Goal: Task Accomplishment & Management: Use online tool/utility

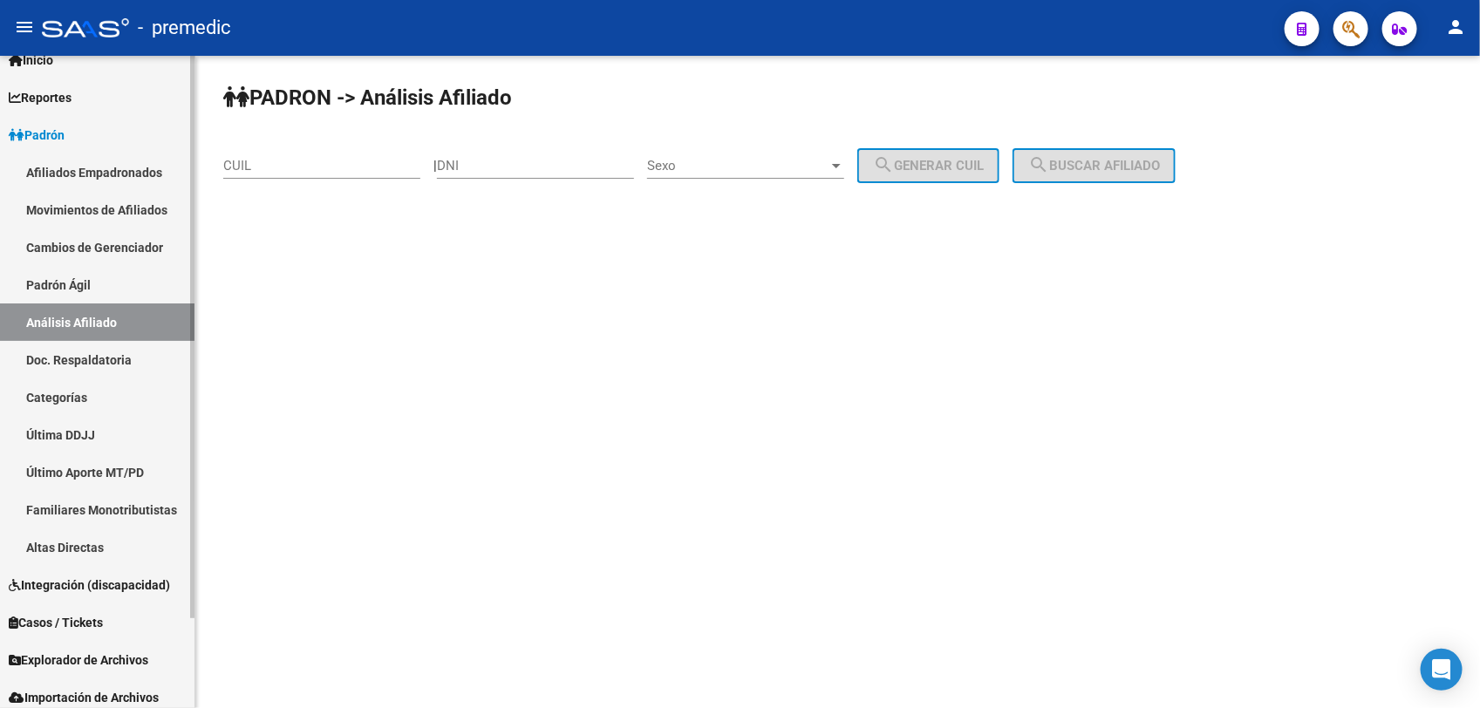
scroll to position [103, 0]
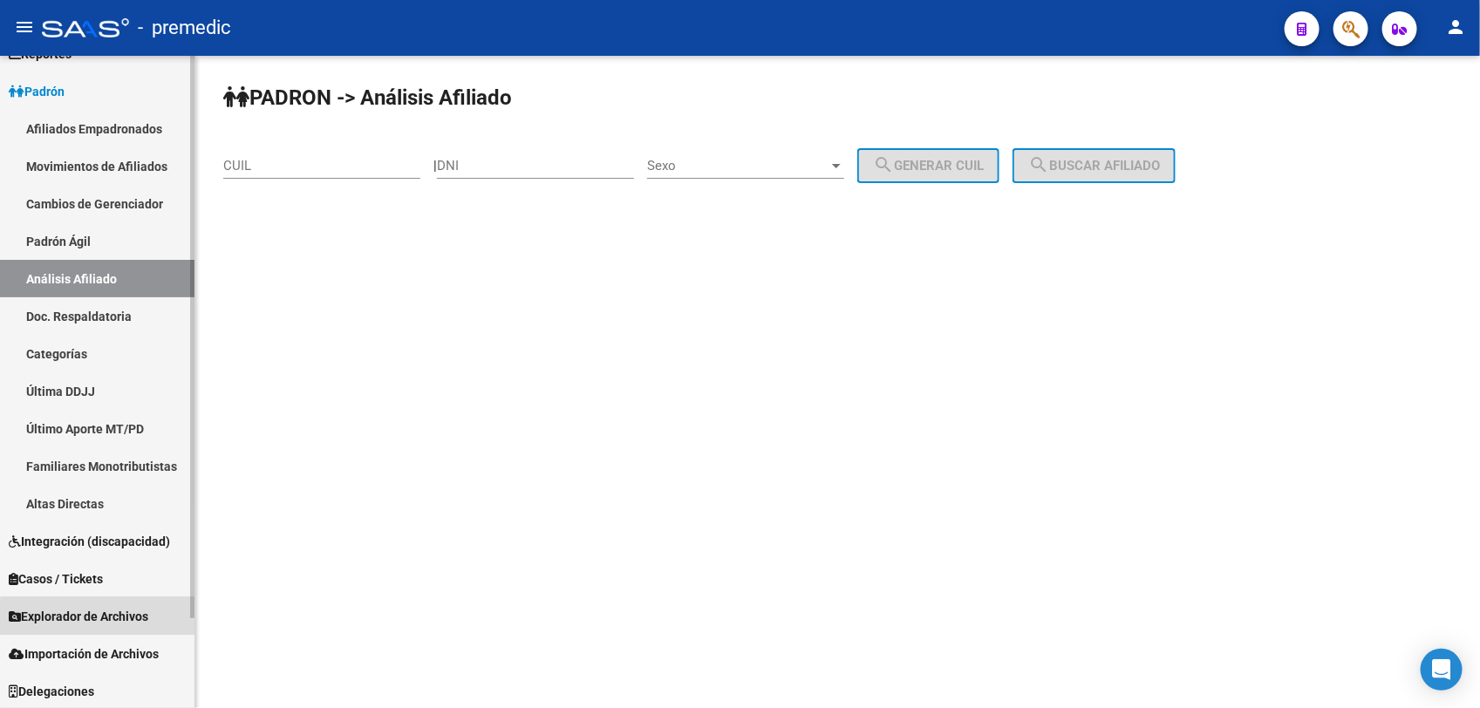
click at [122, 617] on span "Explorador de Archivos" at bounding box center [79, 616] width 140 height 19
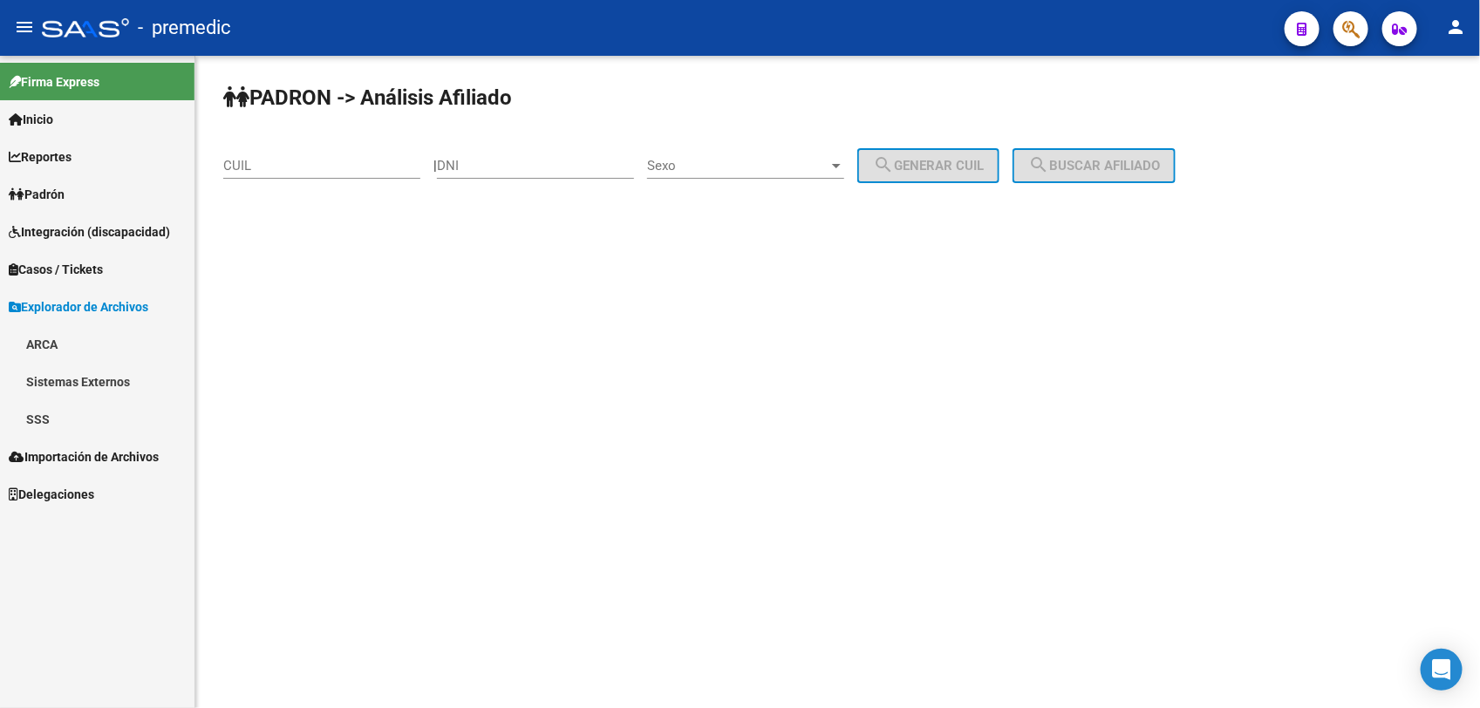
scroll to position [0, 0]
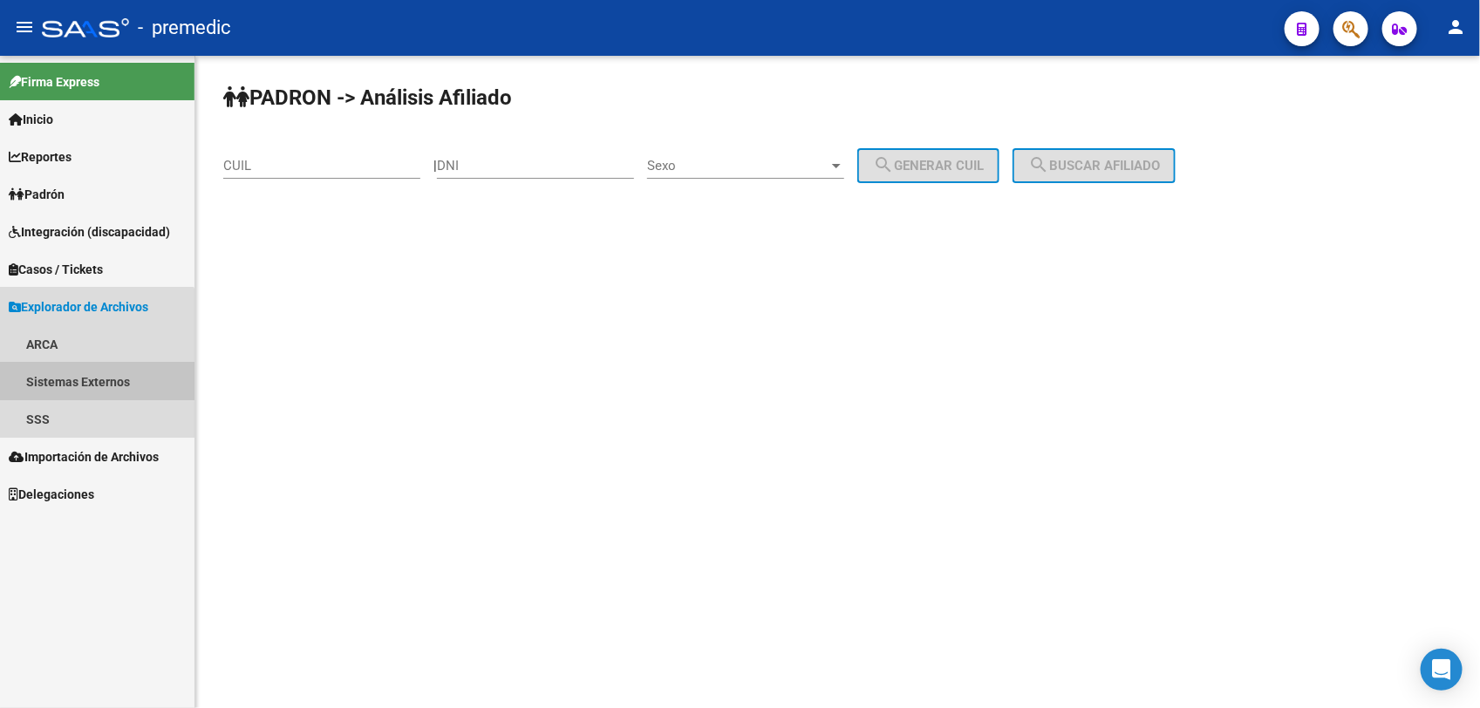
click at [50, 369] on link "Sistemas Externos" at bounding box center [97, 382] width 194 height 38
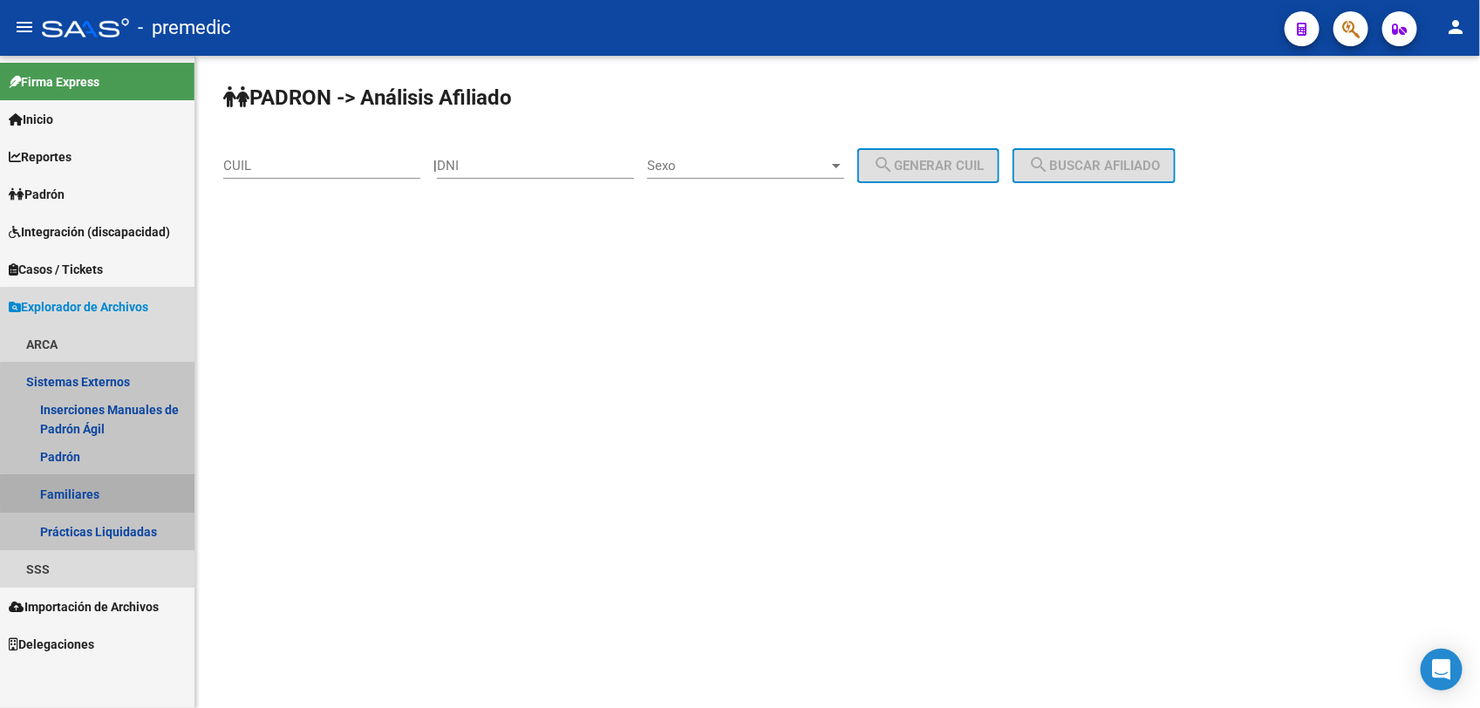
click at [99, 493] on link "Familiares" at bounding box center [97, 494] width 194 height 38
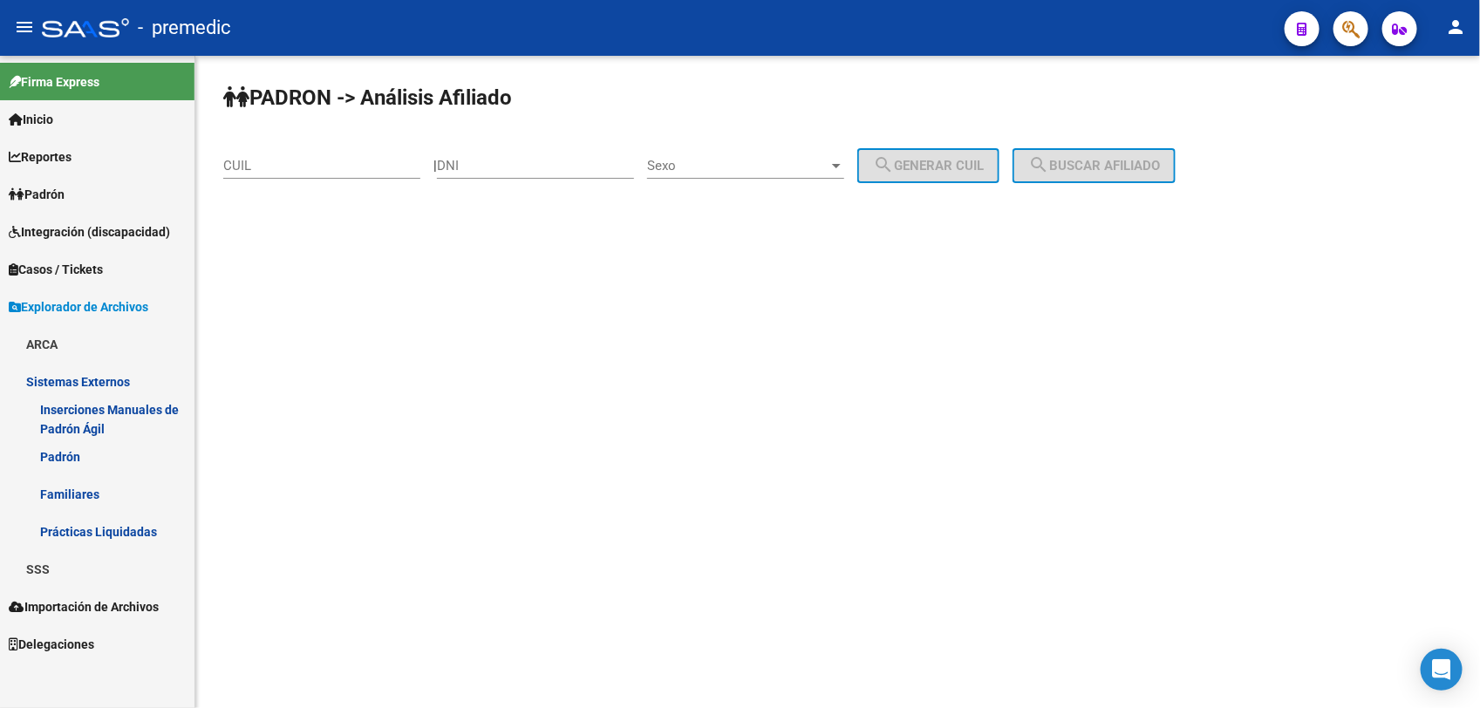
click at [66, 495] on link "Familiares" at bounding box center [97, 494] width 194 height 38
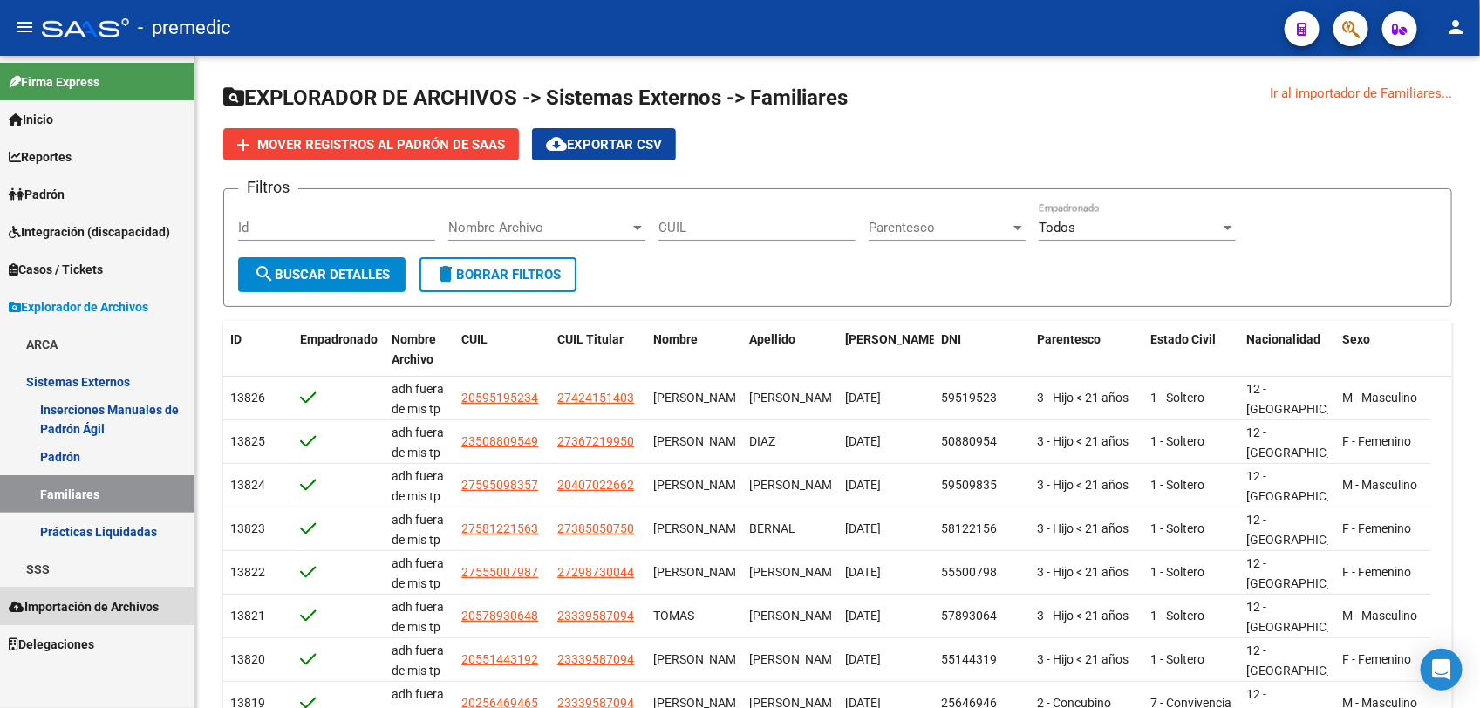
click at [88, 609] on span "Importación de Archivos" at bounding box center [84, 606] width 150 height 19
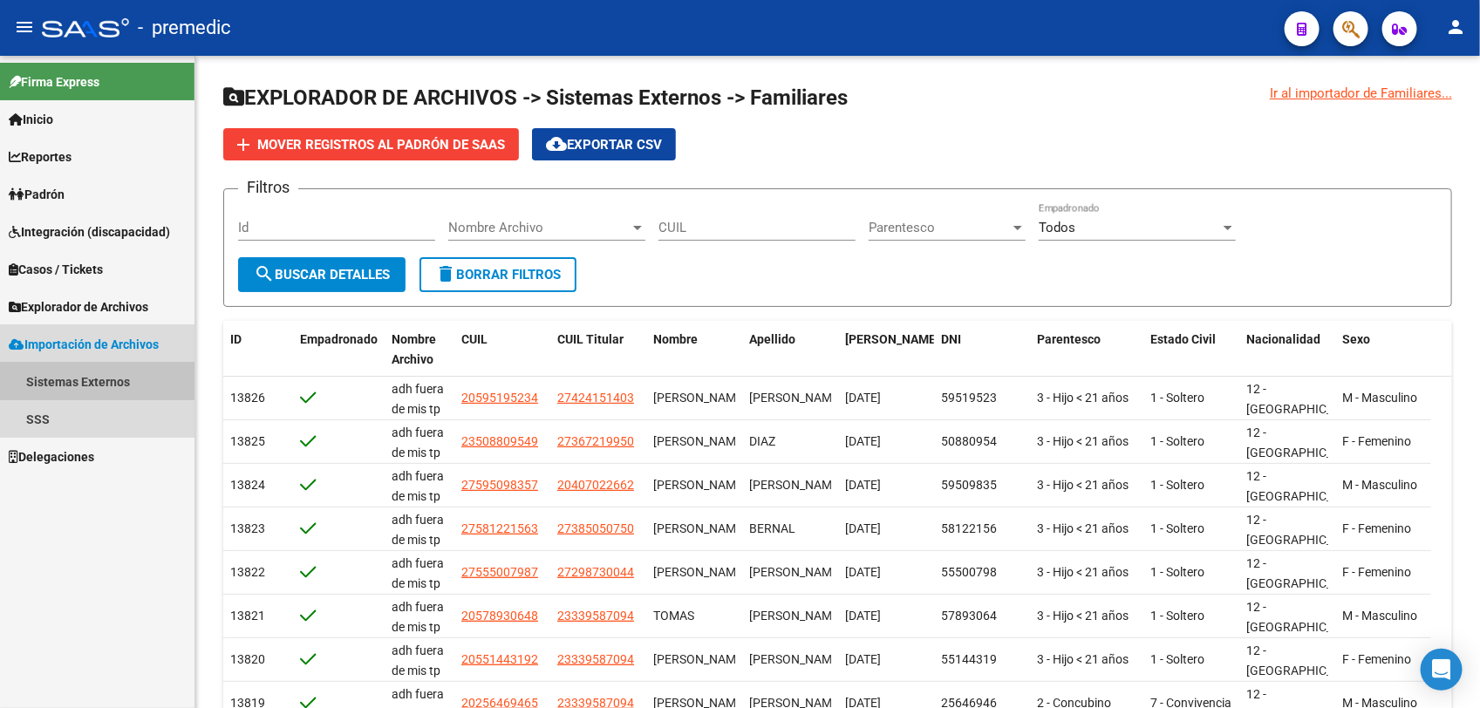
click at [59, 379] on link "Sistemas Externos" at bounding box center [97, 382] width 194 height 38
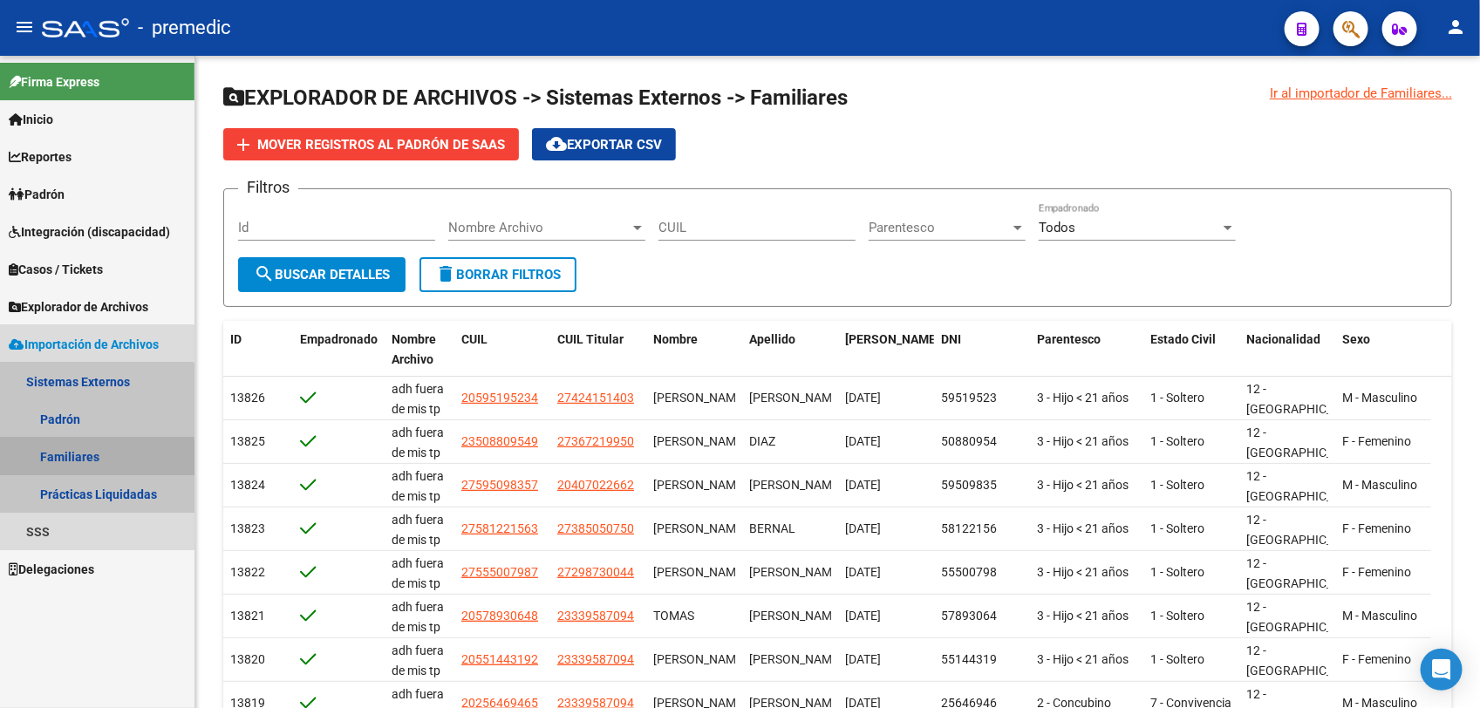
click at [50, 467] on link "Familiares" at bounding box center [97, 457] width 194 height 38
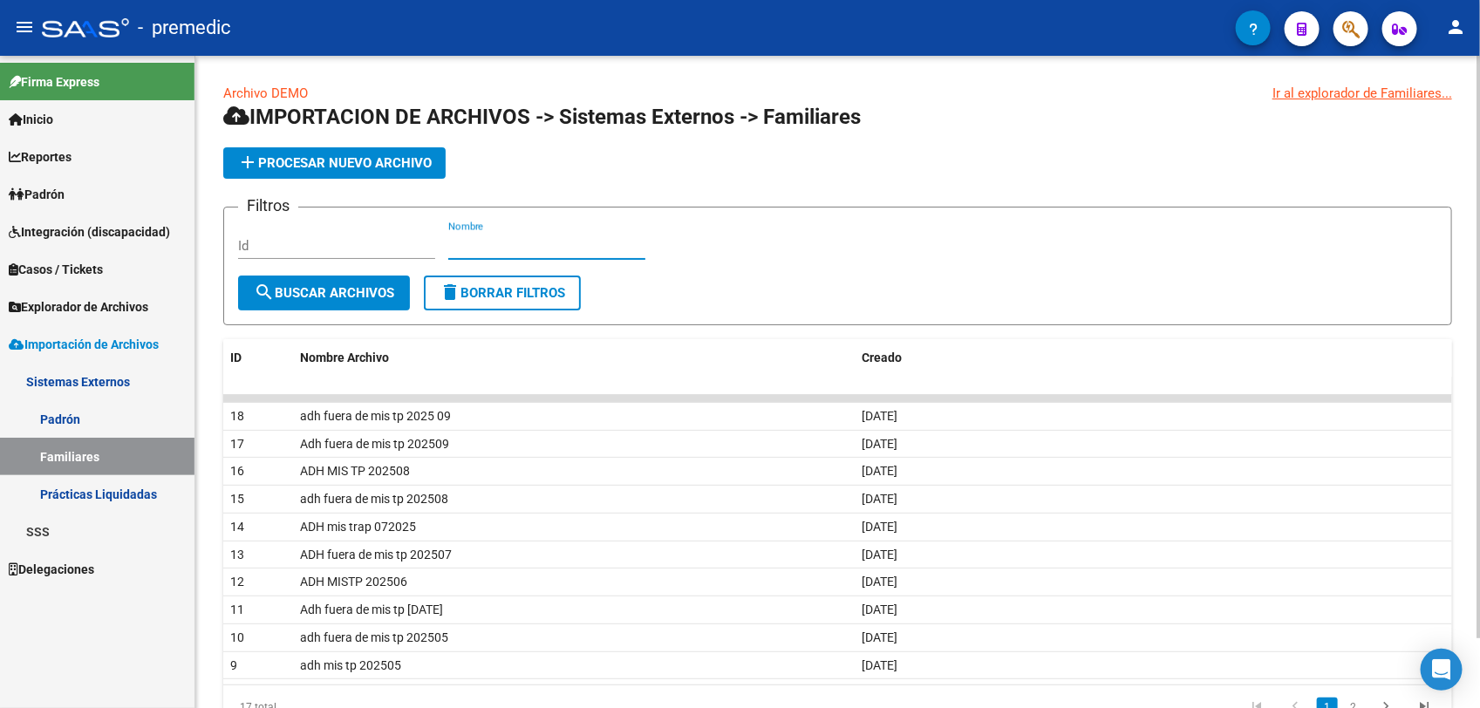
click at [510, 238] on input "Nombre" at bounding box center [546, 246] width 197 height 16
click at [334, 247] on input "Id" at bounding box center [336, 246] width 197 height 16
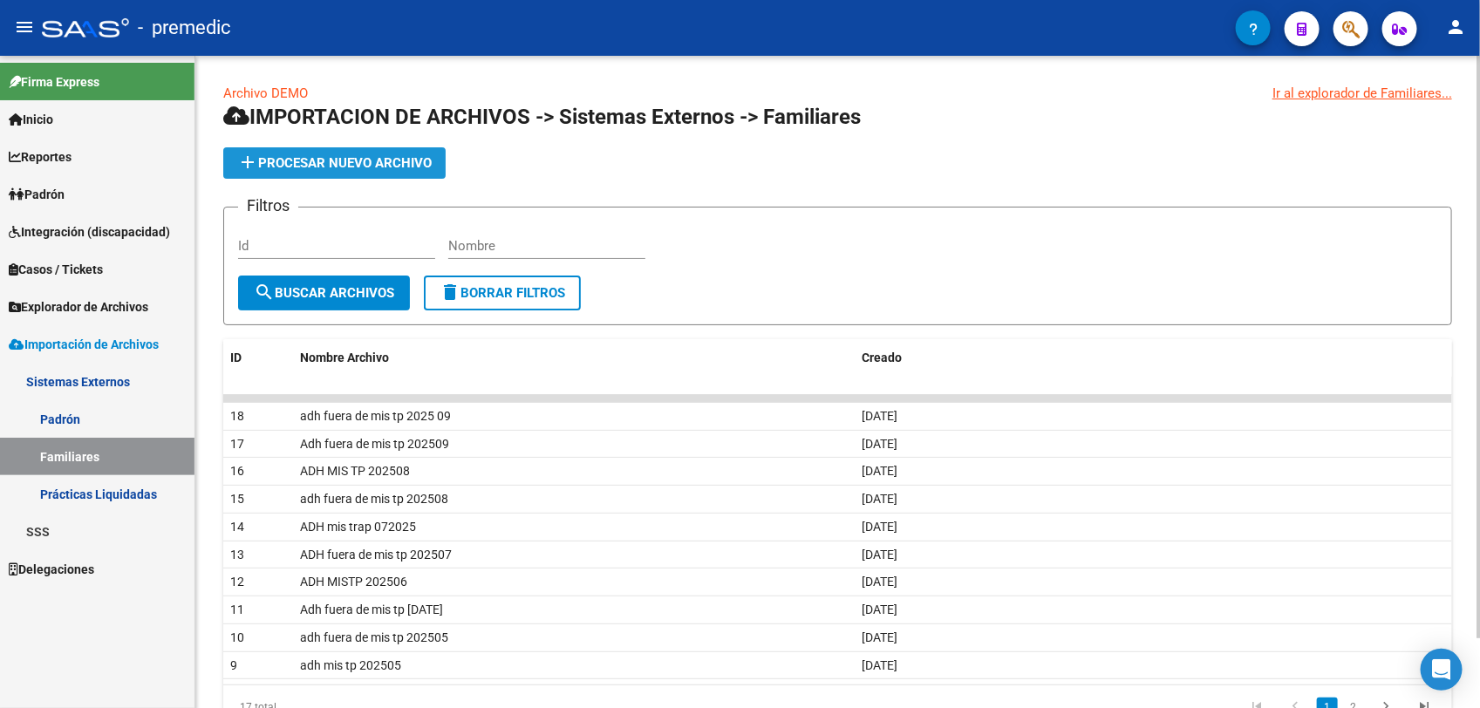
click at [334, 164] on span "add Procesar nuevo archivo" at bounding box center [334, 163] width 194 height 16
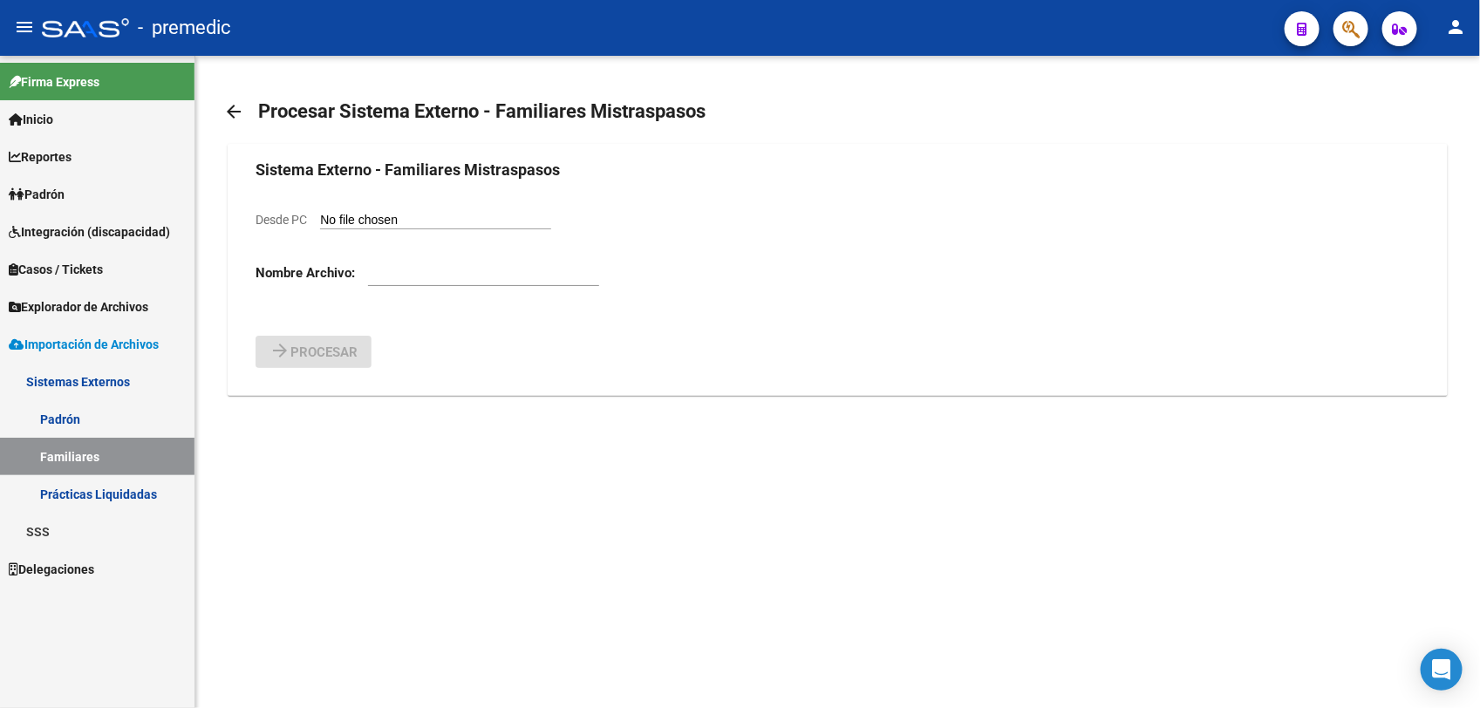
click at [392, 220] on input "Desde PC" at bounding box center [435, 221] width 231 height 17
type input "C:\fakepath\ADH FUERA DE MIS TRASP 202510.csv"
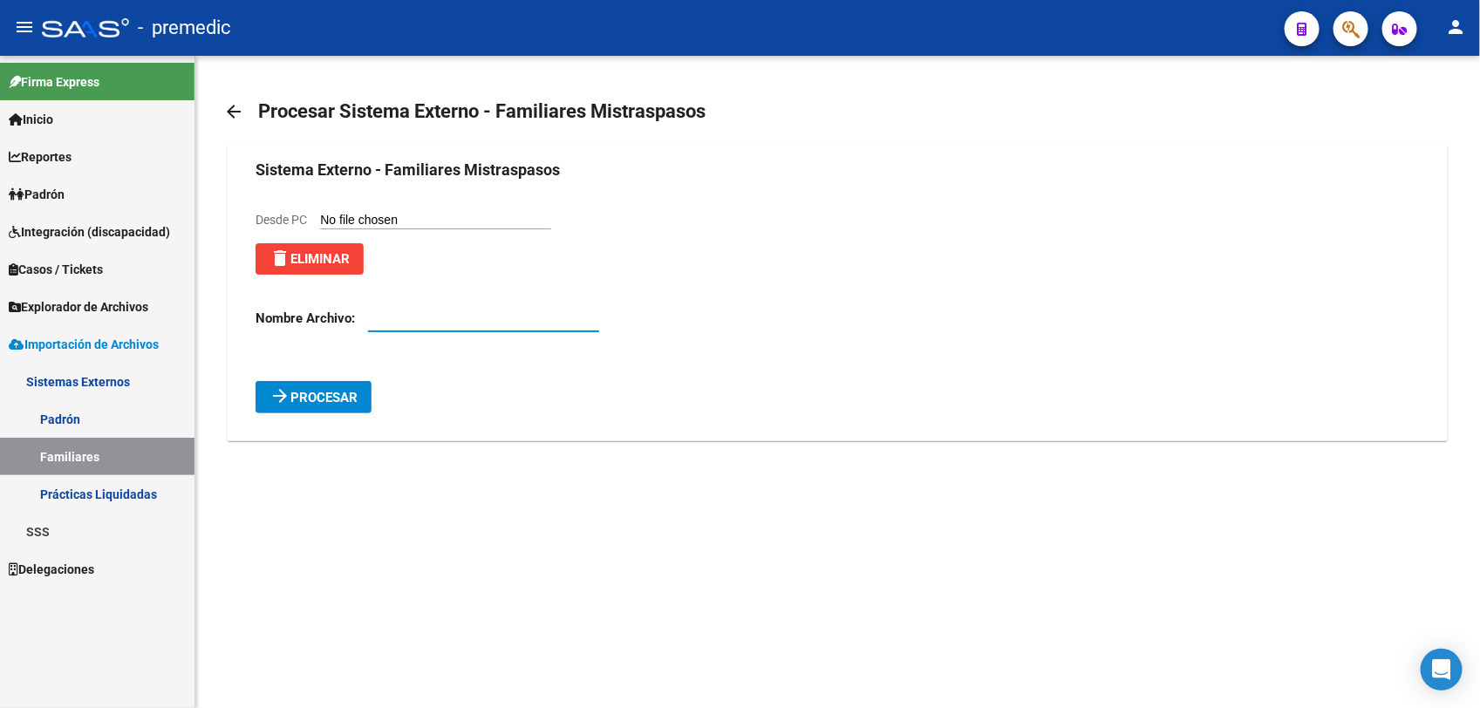
click at [406, 317] on input "text" at bounding box center [483, 318] width 231 height 16
drag, startPoint x: 323, startPoint y: 223, endPoint x: 571, endPoint y: 304, distance: 261.2
click at [571, 304] on form "Sistema Externo - Familiares Mistraspasos Desde PC delete Eliminar Nombre Archi…" at bounding box center [837, 286] width 1163 height 256
drag, startPoint x: 564, startPoint y: 338, endPoint x: 555, endPoint y: 323, distance: 17.7
click at [563, 338] on div at bounding box center [483, 321] width 231 height 54
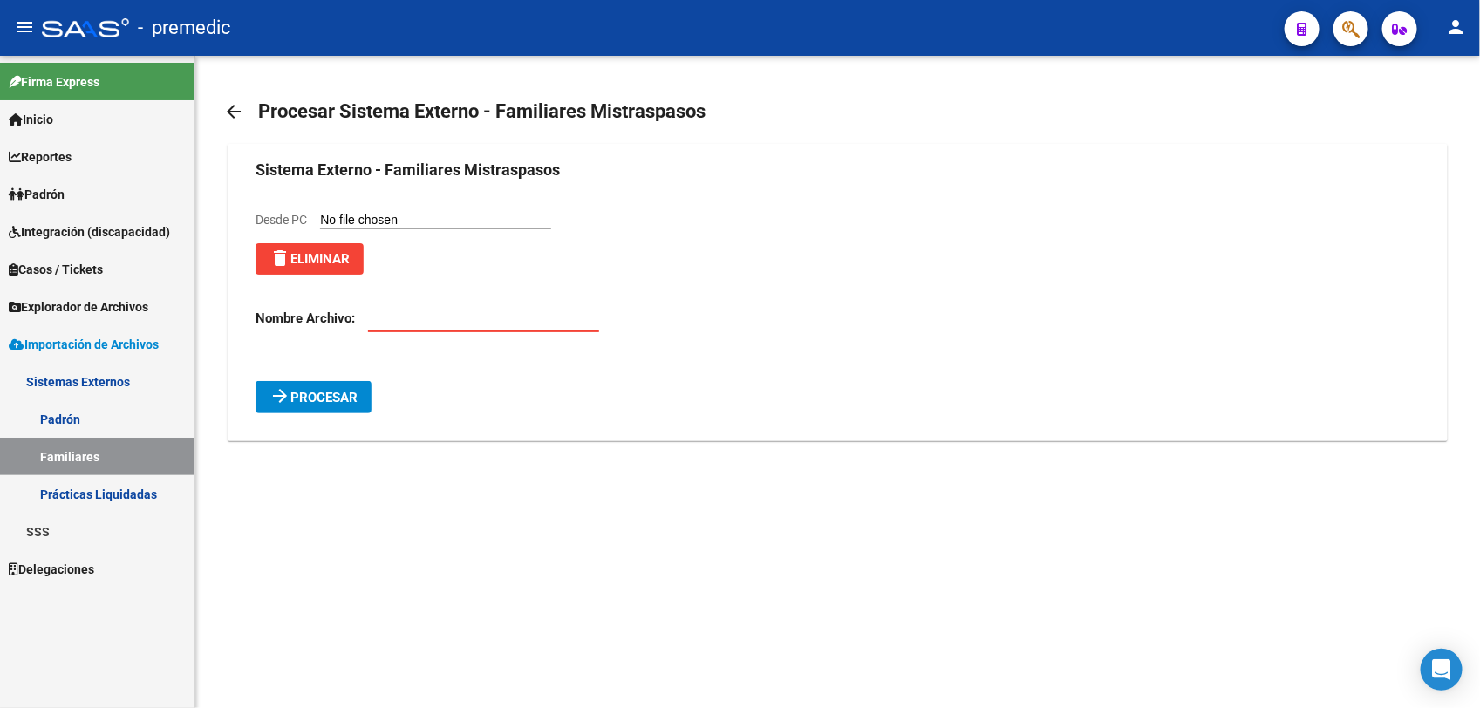
click at [555, 323] on input "text" at bounding box center [483, 318] width 231 height 16
type input "ADH FUERA DE MIS TRASP 202510"
click at [269, 403] on mat-icon "arrow_forward" at bounding box center [279, 395] width 21 height 21
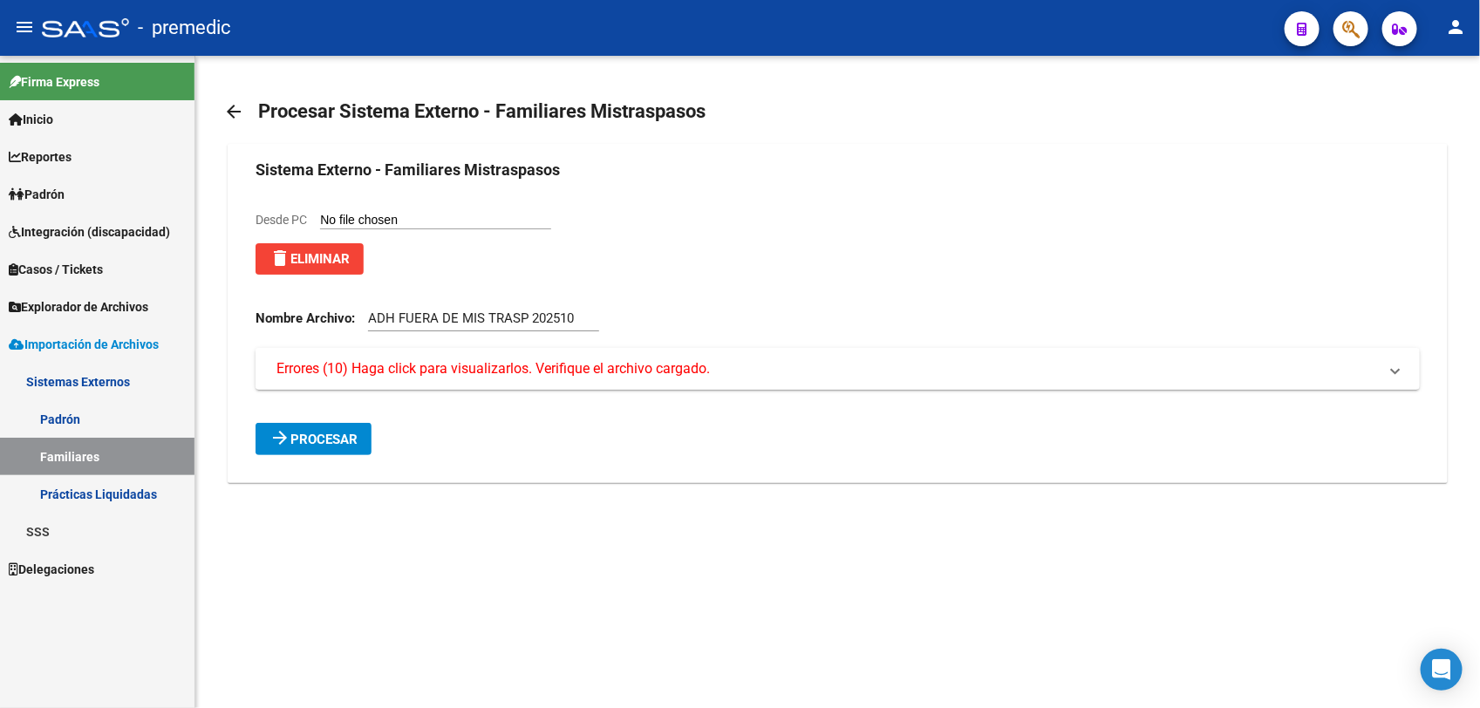
click at [394, 355] on mat-expansion-panel-header "Errores (10) Haga click para visualizarlos. Verifique el archivo cargado." at bounding box center [837, 369] width 1163 height 42
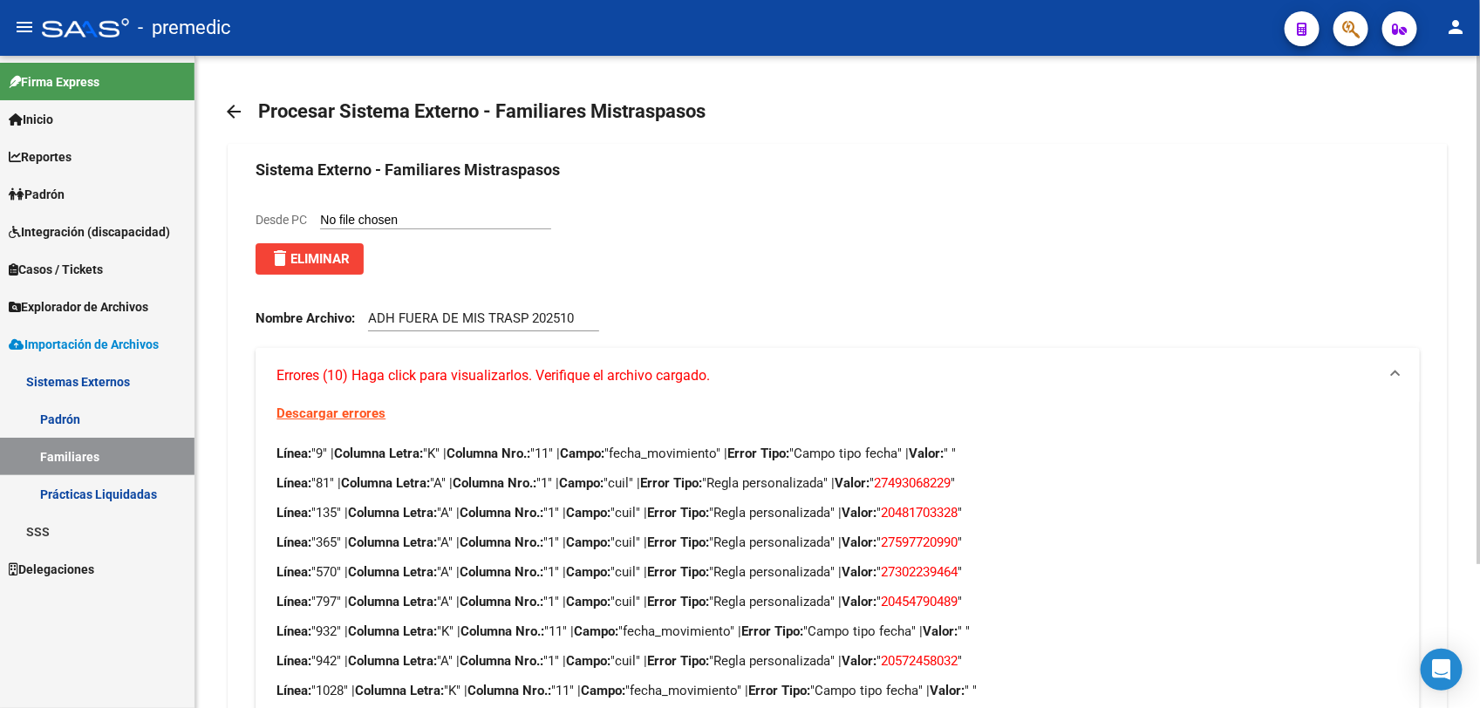
scroll to position [184, 0]
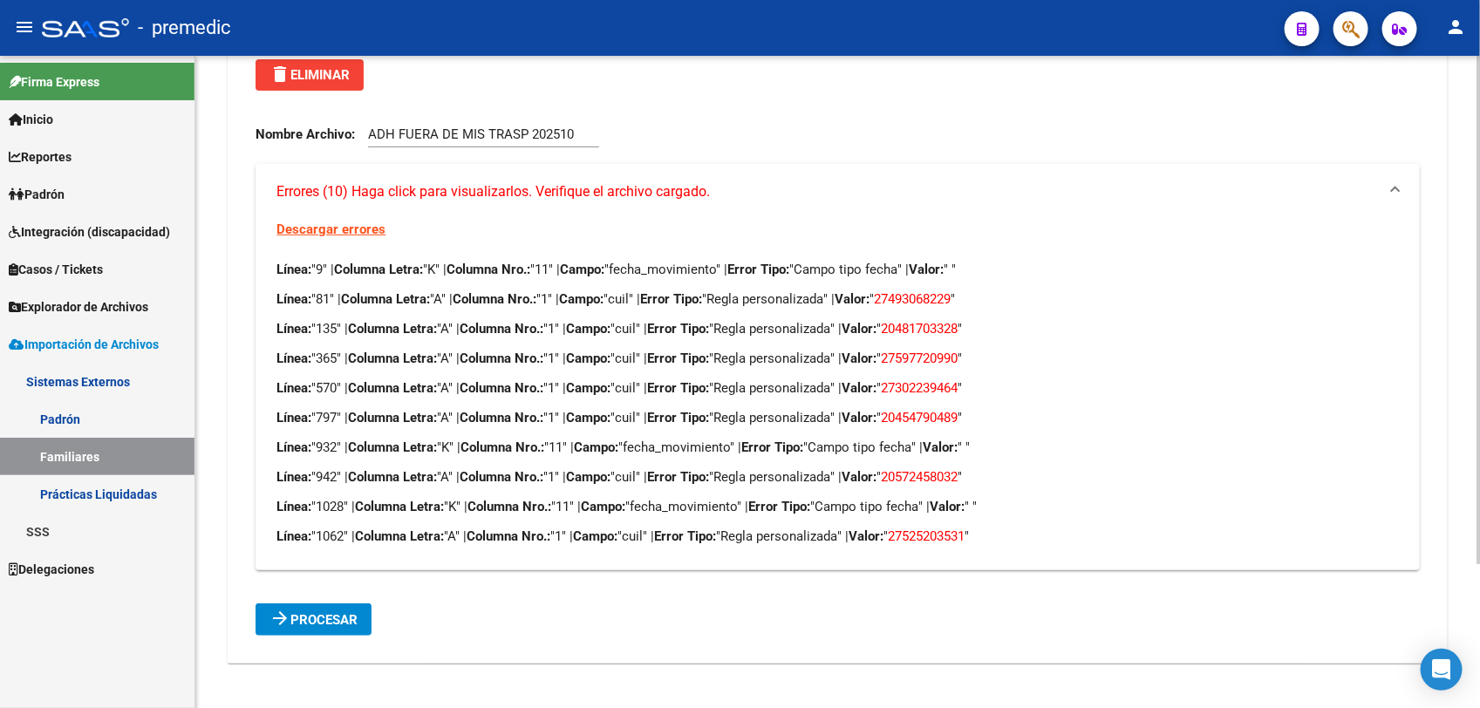
click at [321, 231] on link "Descargar errores" at bounding box center [330, 230] width 109 height 16
click at [301, 79] on span "delete Eliminar" at bounding box center [309, 75] width 80 height 16
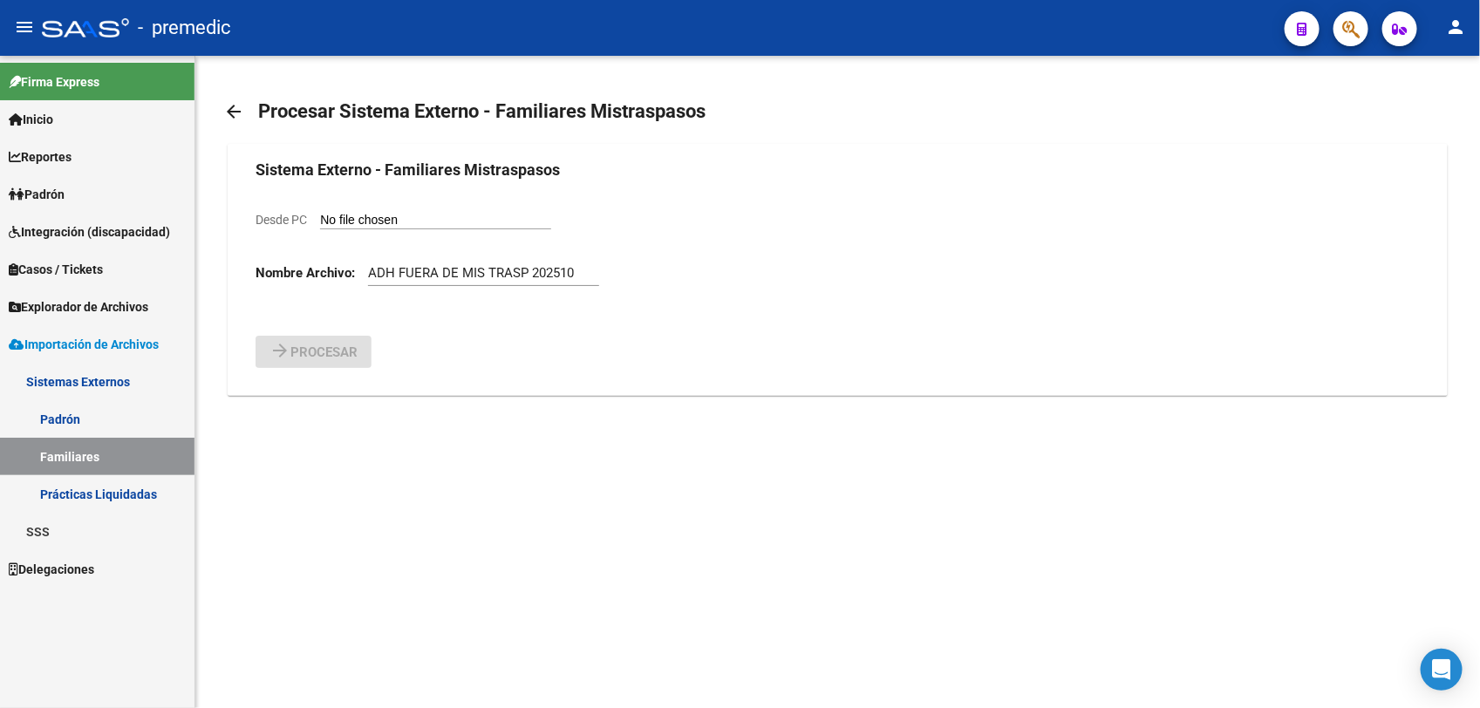
click at [412, 224] on input "Desde PC" at bounding box center [435, 221] width 231 height 17
type input "C:\fakepath\ADH FUERA DE MIS TRASP 202510.csv"
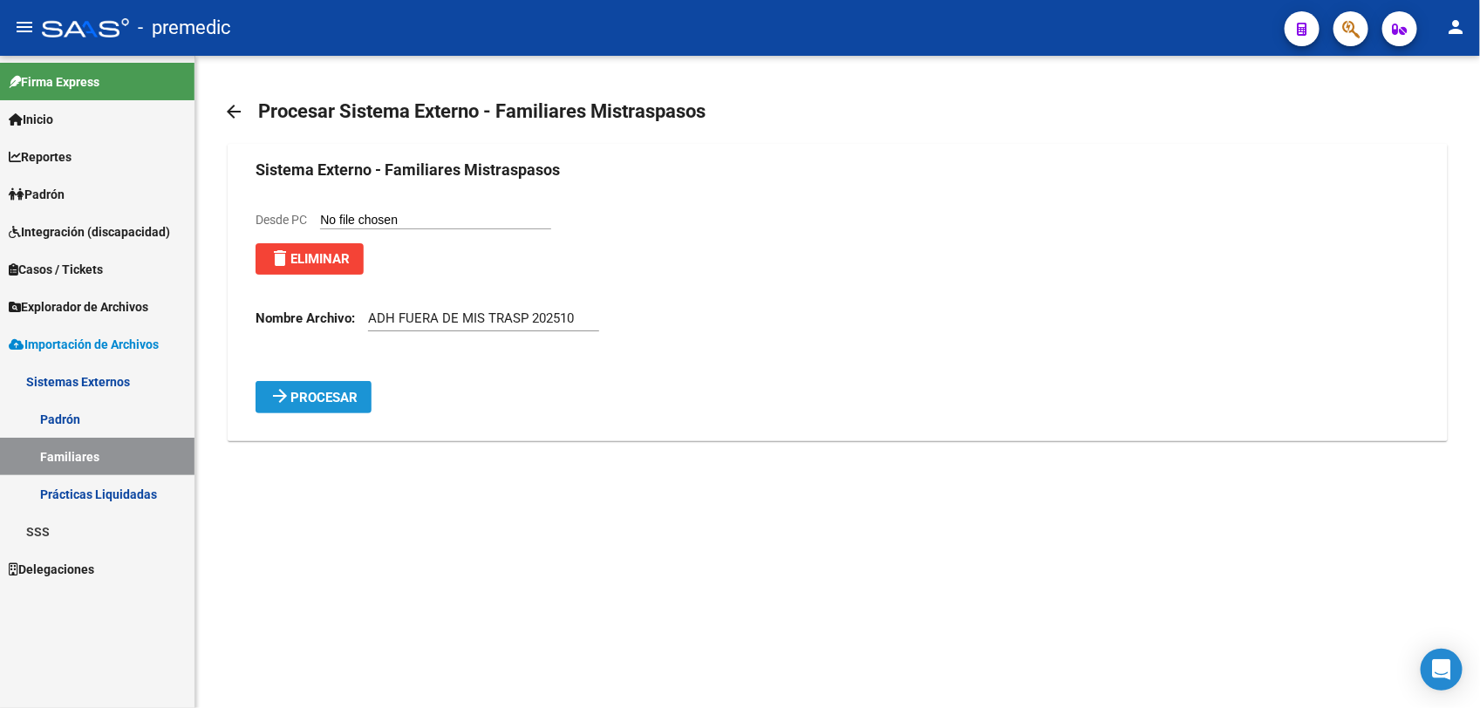
click at [345, 395] on span "Procesar" at bounding box center [323, 398] width 67 height 16
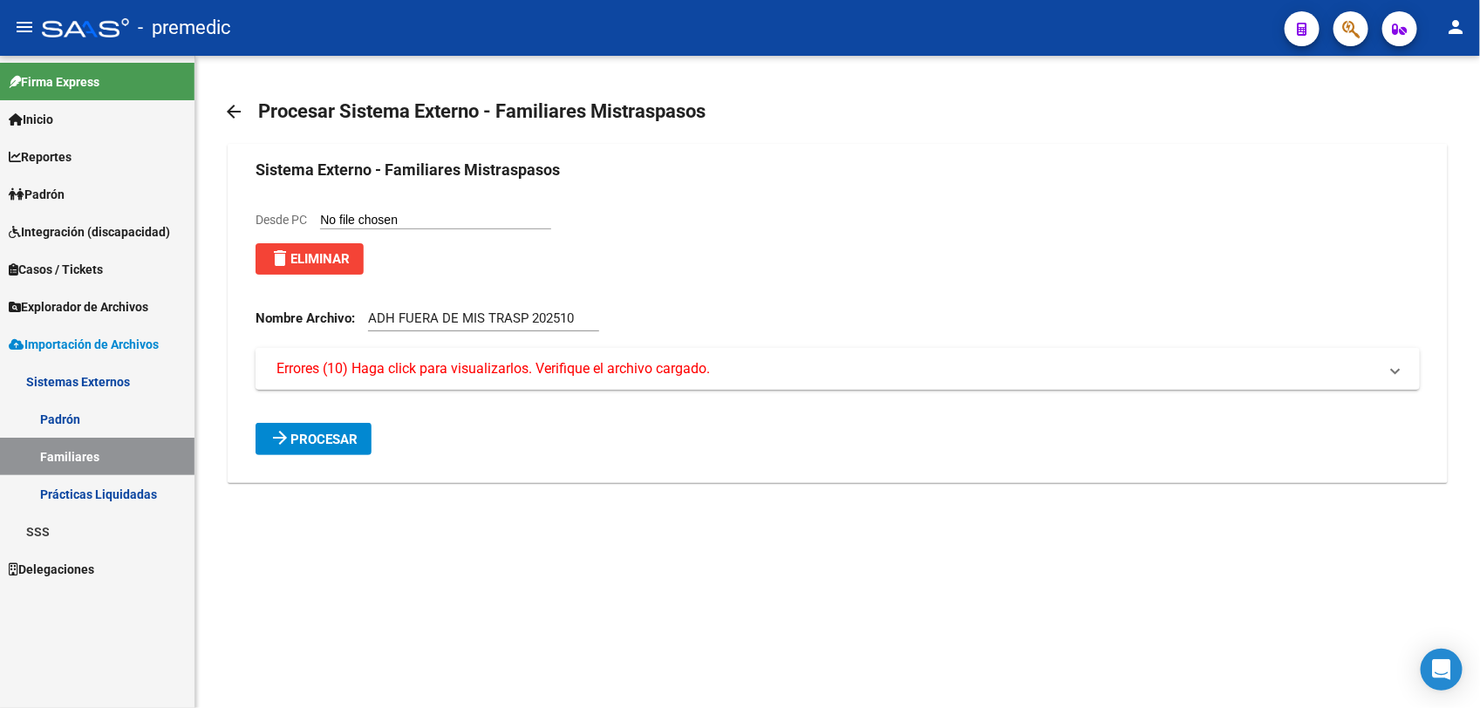
drag, startPoint x: 392, startPoint y: 211, endPoint x: 489, endPoint y: 373, distance: 188.9
click at [489, 373] on form "Sistema Externo - Familiares Mistraspasos Desde PC delete Eliminar Nombre Archi…" at bounding box center [837, 306] width 1163 height 297
click at [489, 373] on span "Errores (10) Haga click para visualizarlos. Verifique el archivo cargado." at bounding box center [492, 368] width 433 height 19
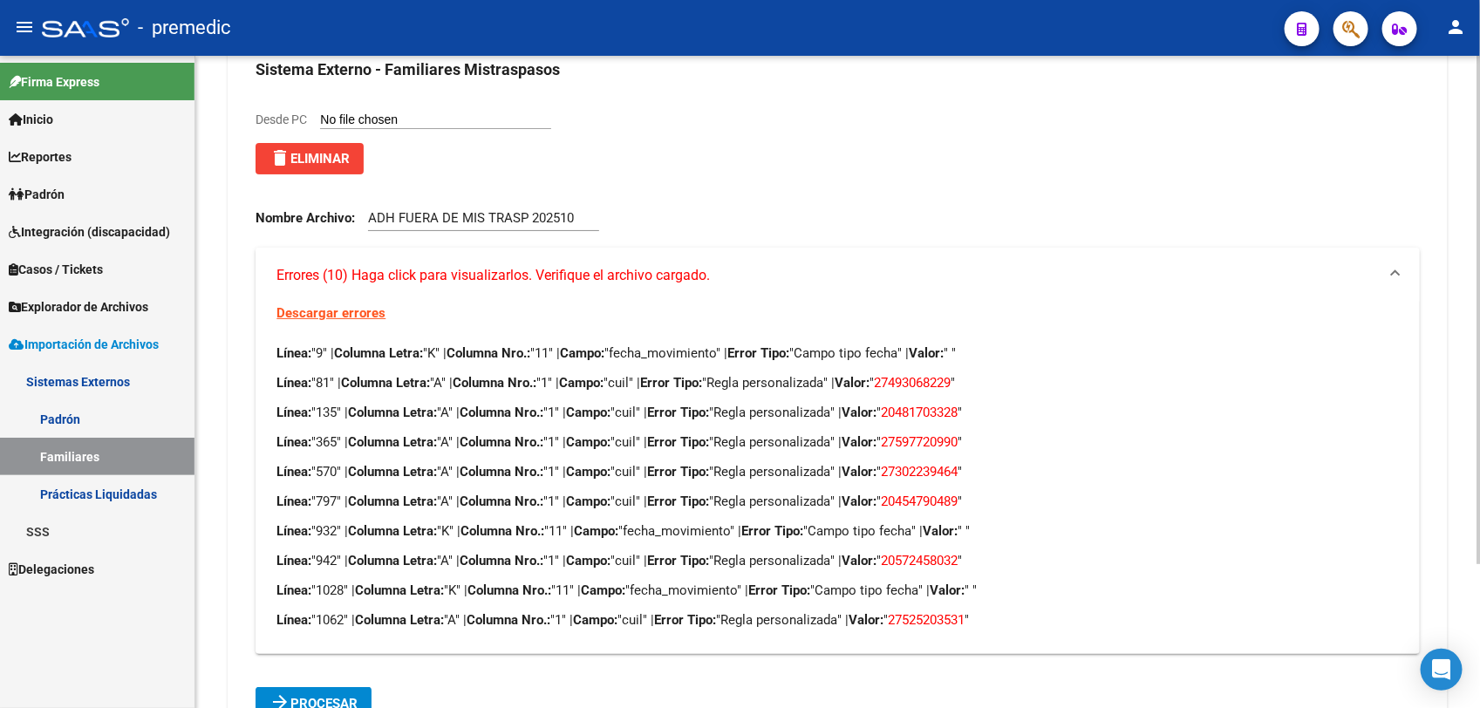
scroll to position [184, 0]
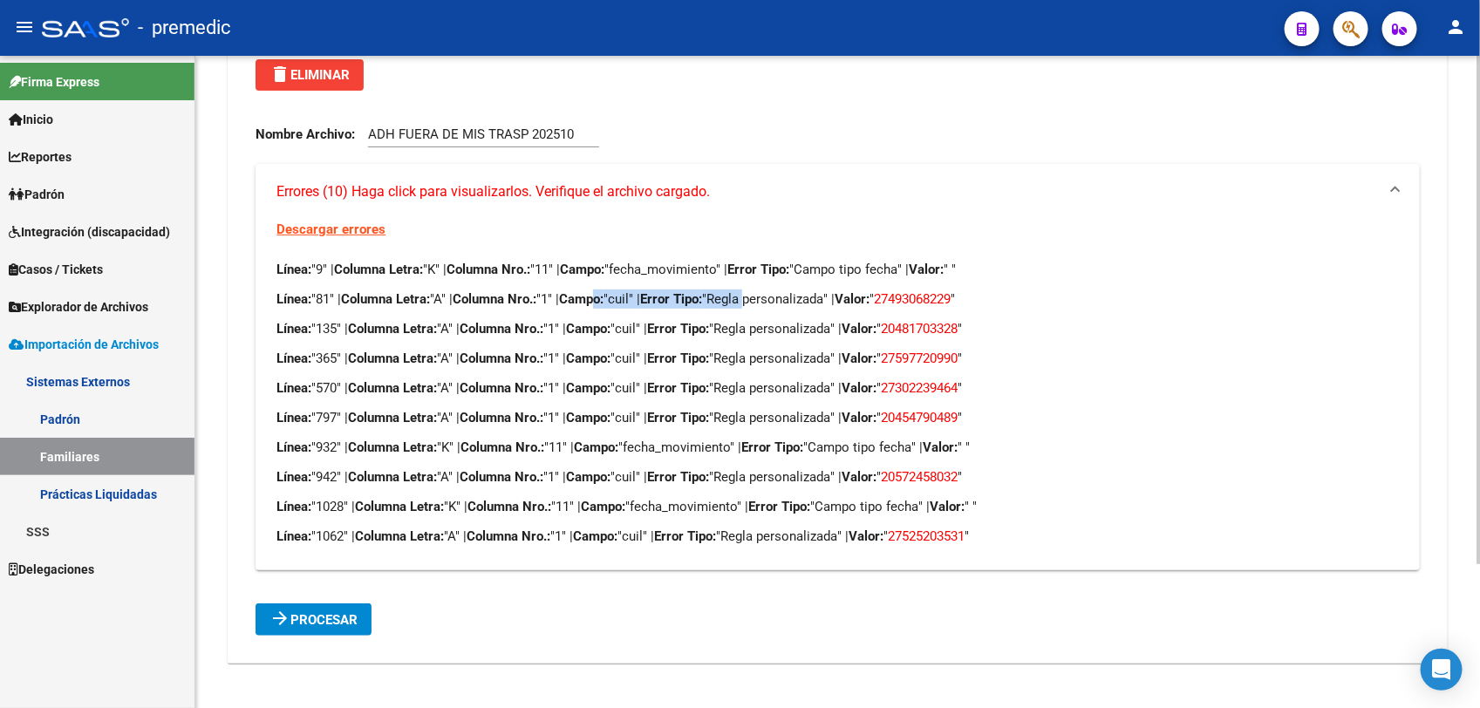
drag, startPoint x: 768, startPoint y: 282, endPoint x: 760, endPoint y: 284, distance: 9.1
click at [760, 284] on div "Línea: "9" | Columna Letra: "K" | Columna Nro.: "11" | Campo: "fecha_movimiento…" at bounding box center [837, 403] width 1122 height 286
drag, startPoint x: 760, startPoint y: 284, endPoint x: 647, endPoint y: 295, distance: 113.0
click at [647, 295] on p "Línea: "81" | Columna Letra: "A" | Columna Nro.: "1" | Campo: "cuil" | Error Ti…" at bounding box center [837, 299] width 1122 height 19
drag, startPoint x: 301, startPoint y: 306, endPoint x: 445, endPoint y: 290, distance: 144.9
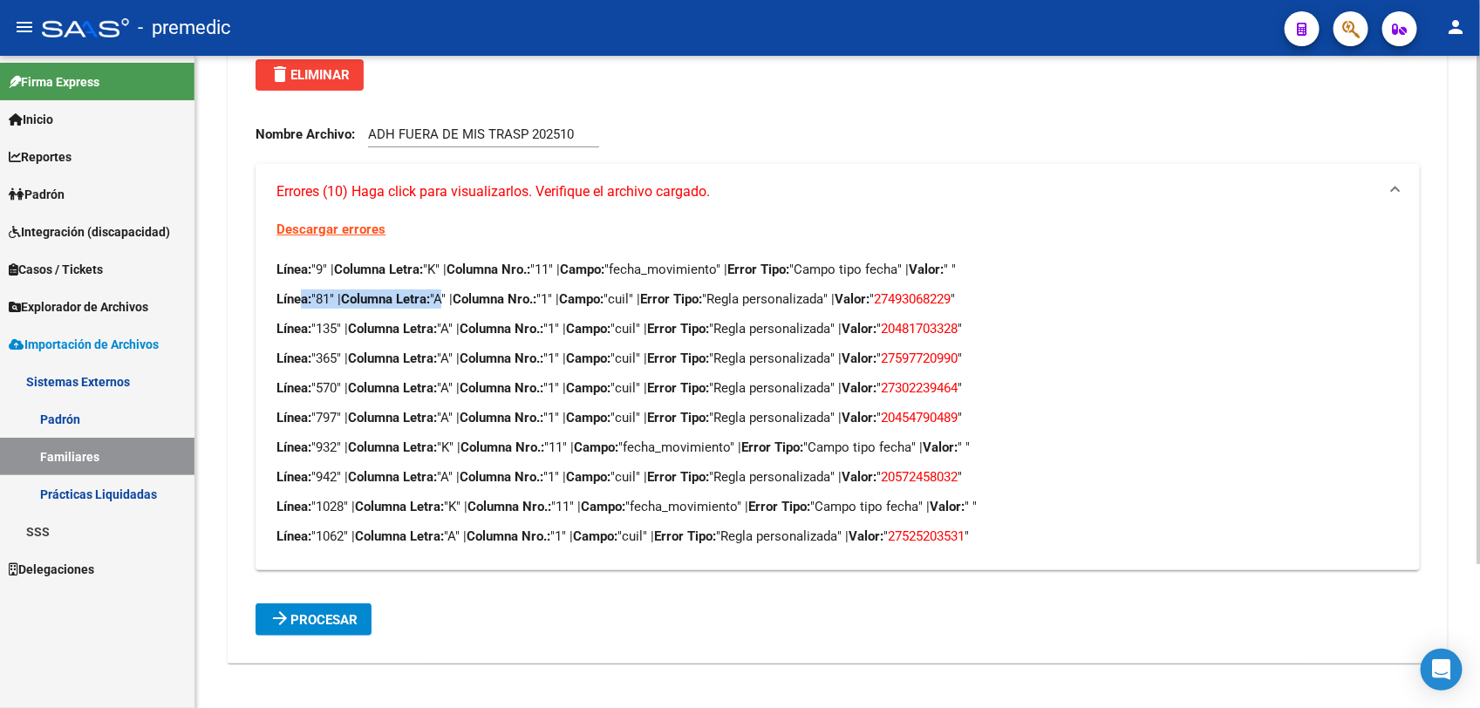
click at [445, 290] on p "Línea: "81" | Columna Letra: "A" | Columna Nro.: "1" | Campo: "cuil" | Error Ti…" at bounding box center [837, 299] width 1122 height 19
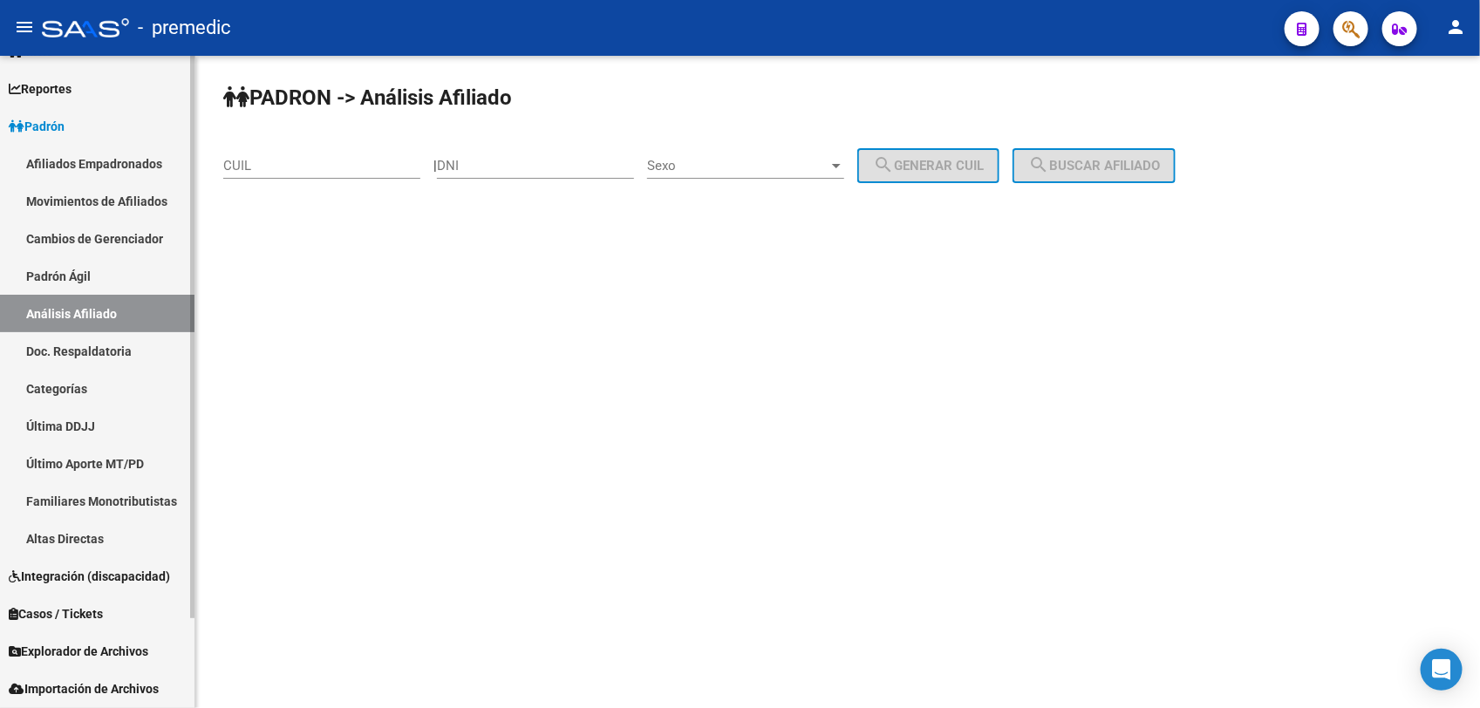
scroll to position [103, 0]
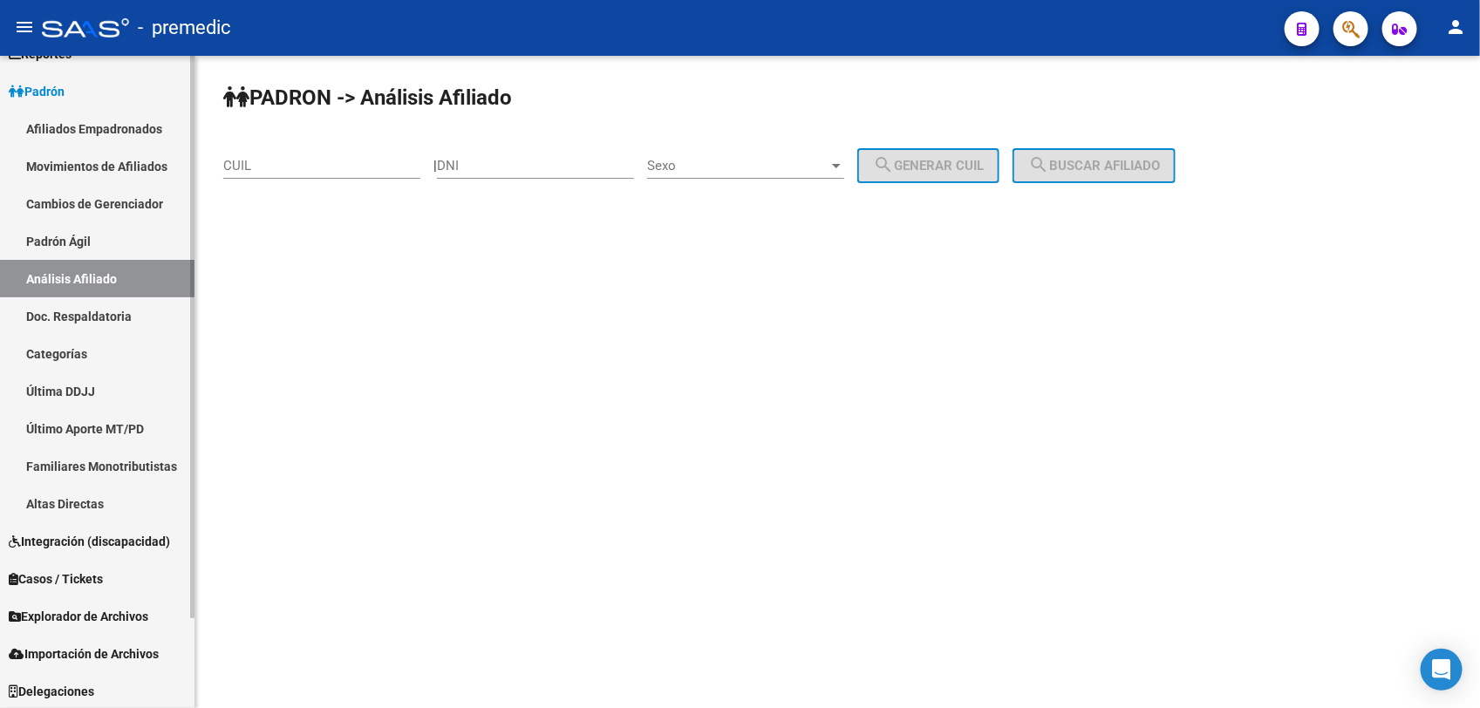
click at [99, 616] on span "Explorador de Archivos" at bounding box center [79, 616] width 140 height 19
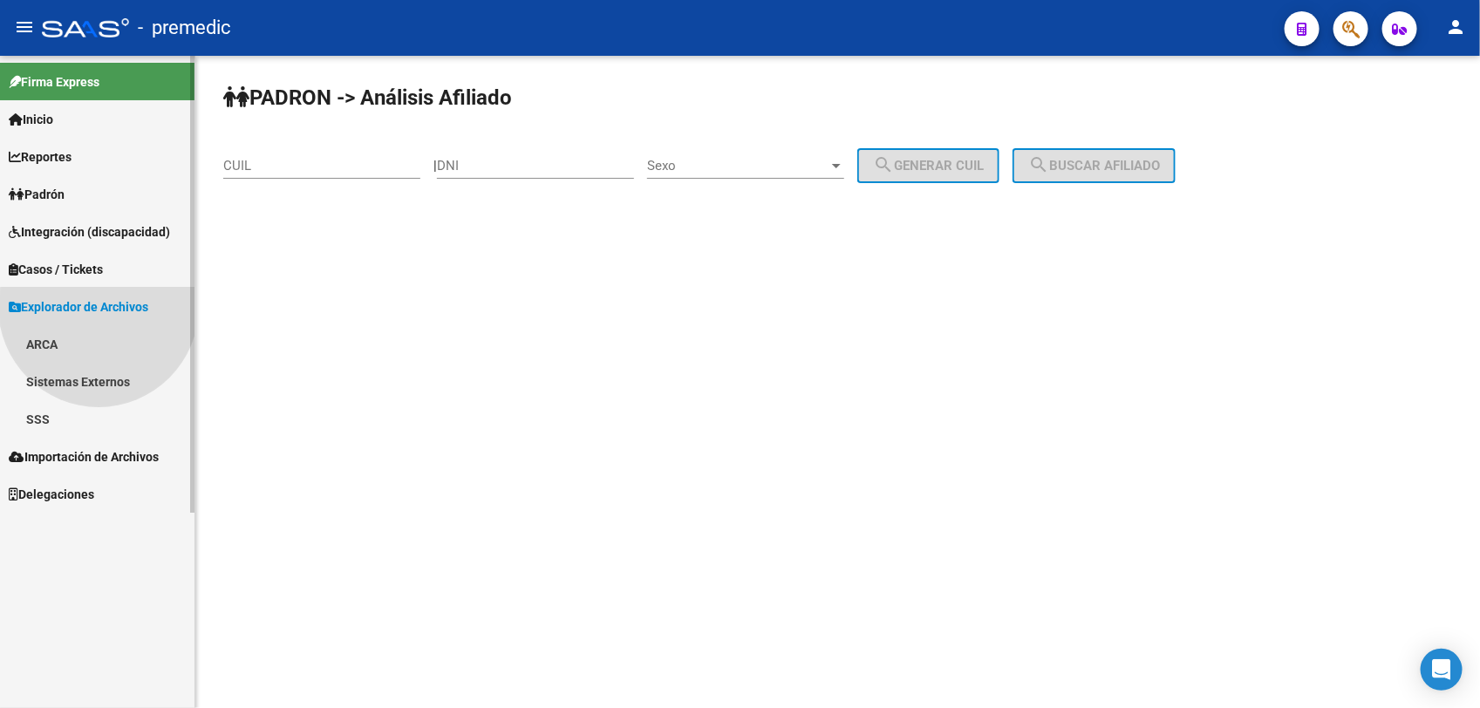
scroll to position [0, 0]
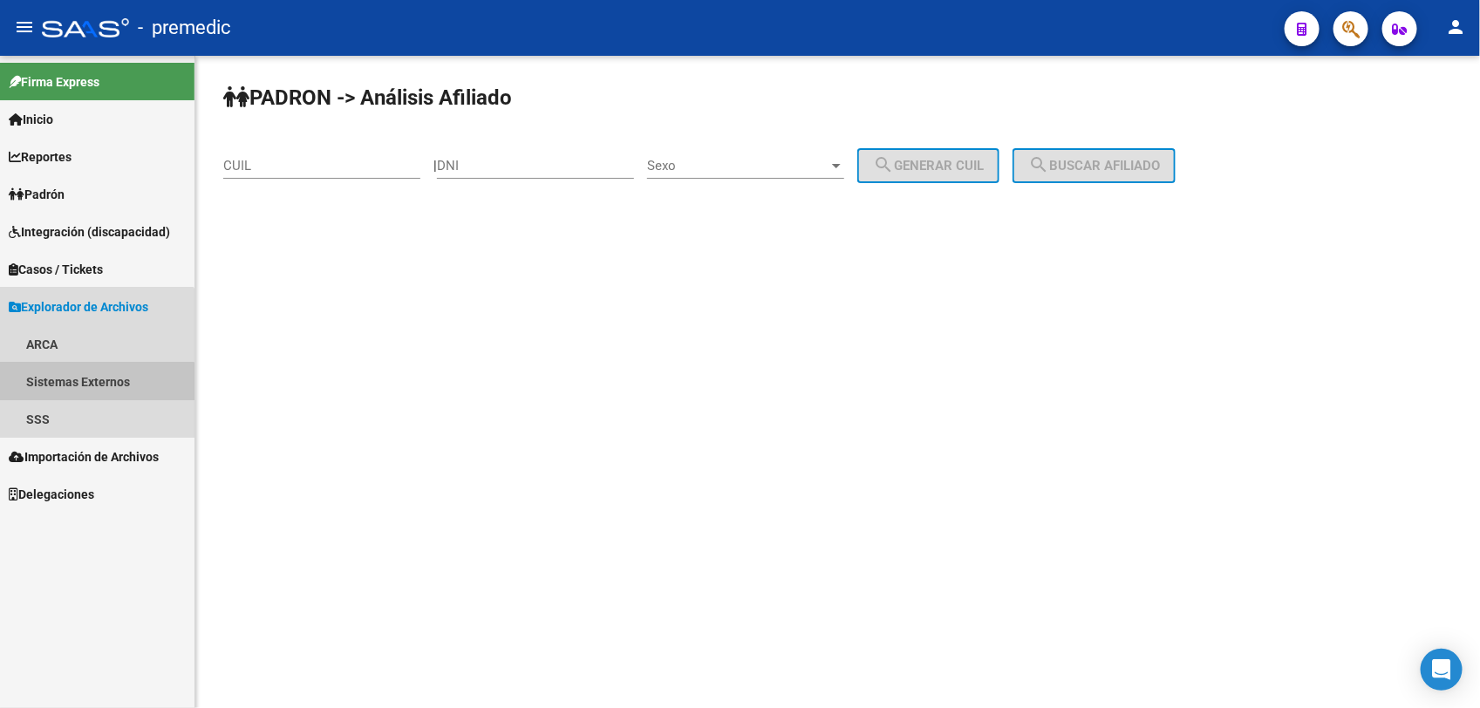
click at [77, 391] on link "Sistemas Externos" at bounding box center [97, 382] width 194 height 38
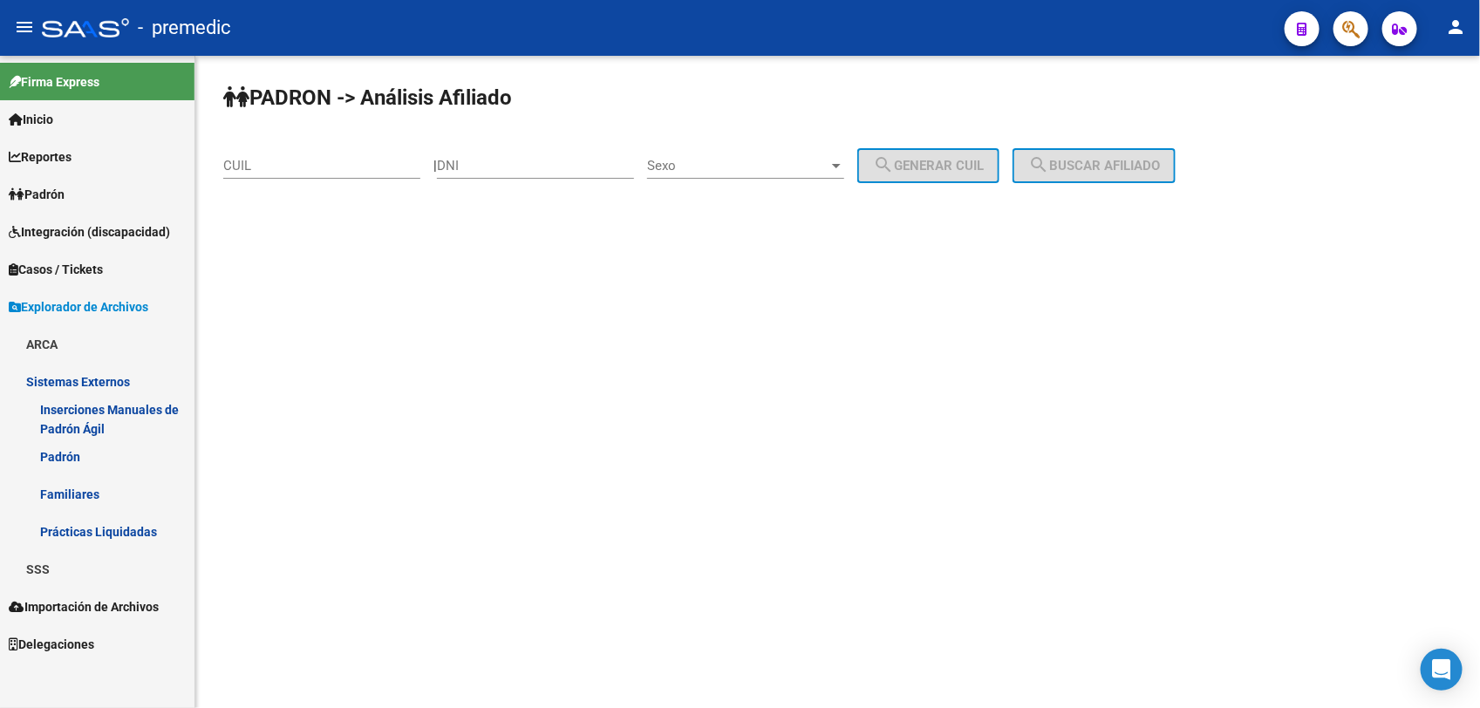
click at [101, 308] on span "Explorador de Archivos" at bounding box center [79, 306] width 140 height 19
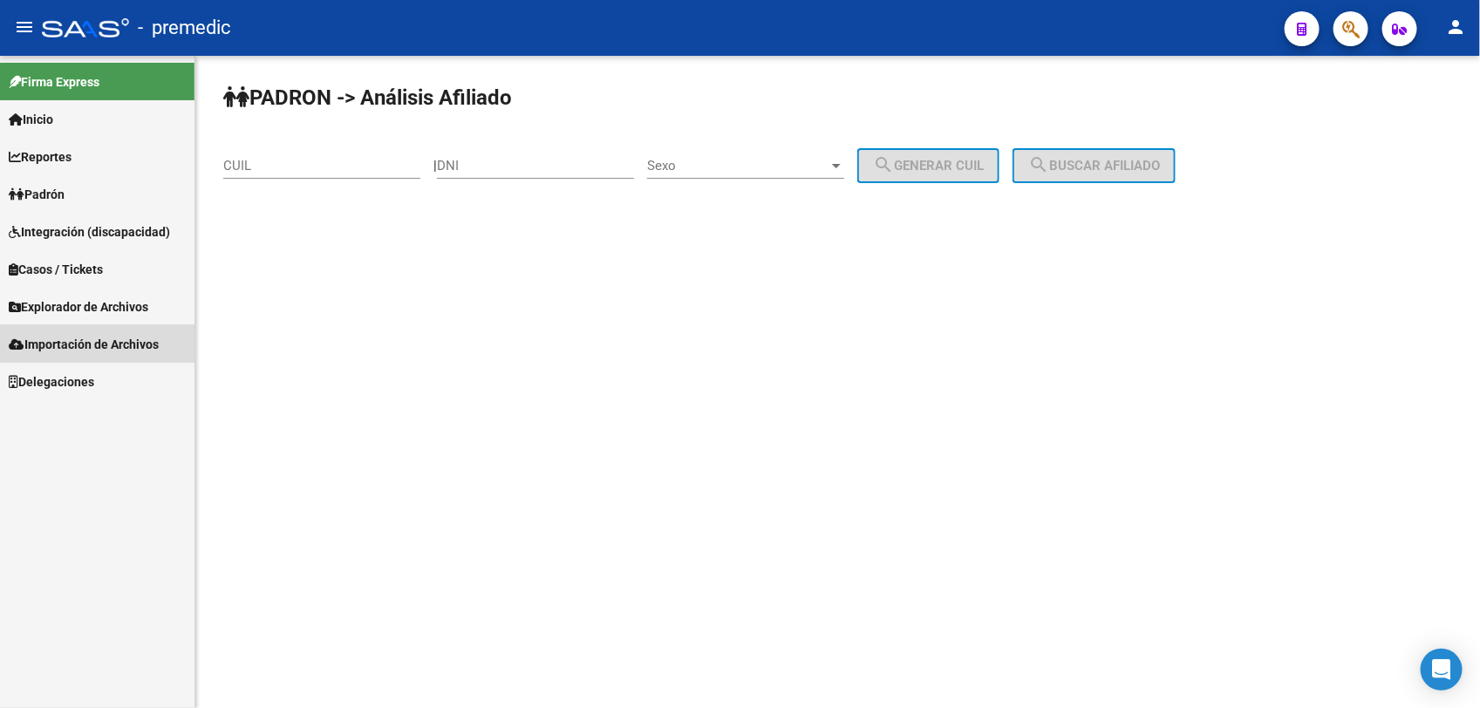
click at [113, 345] on span "Importación de Archivos" at bounding box center [84, 344] width 150 height 19
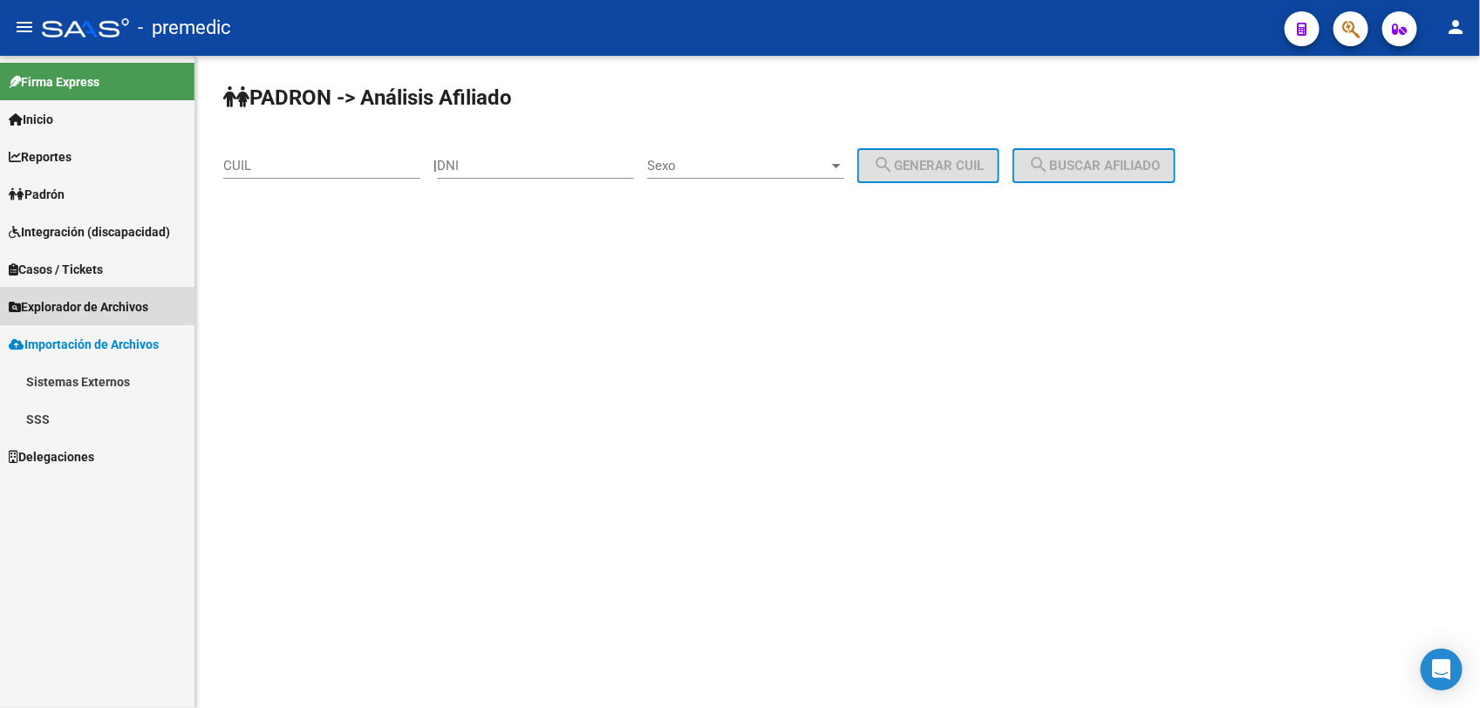
click at [116, 312] on span "Explorador de Archivos" at bounding box center [79, 306] width 140 height 19
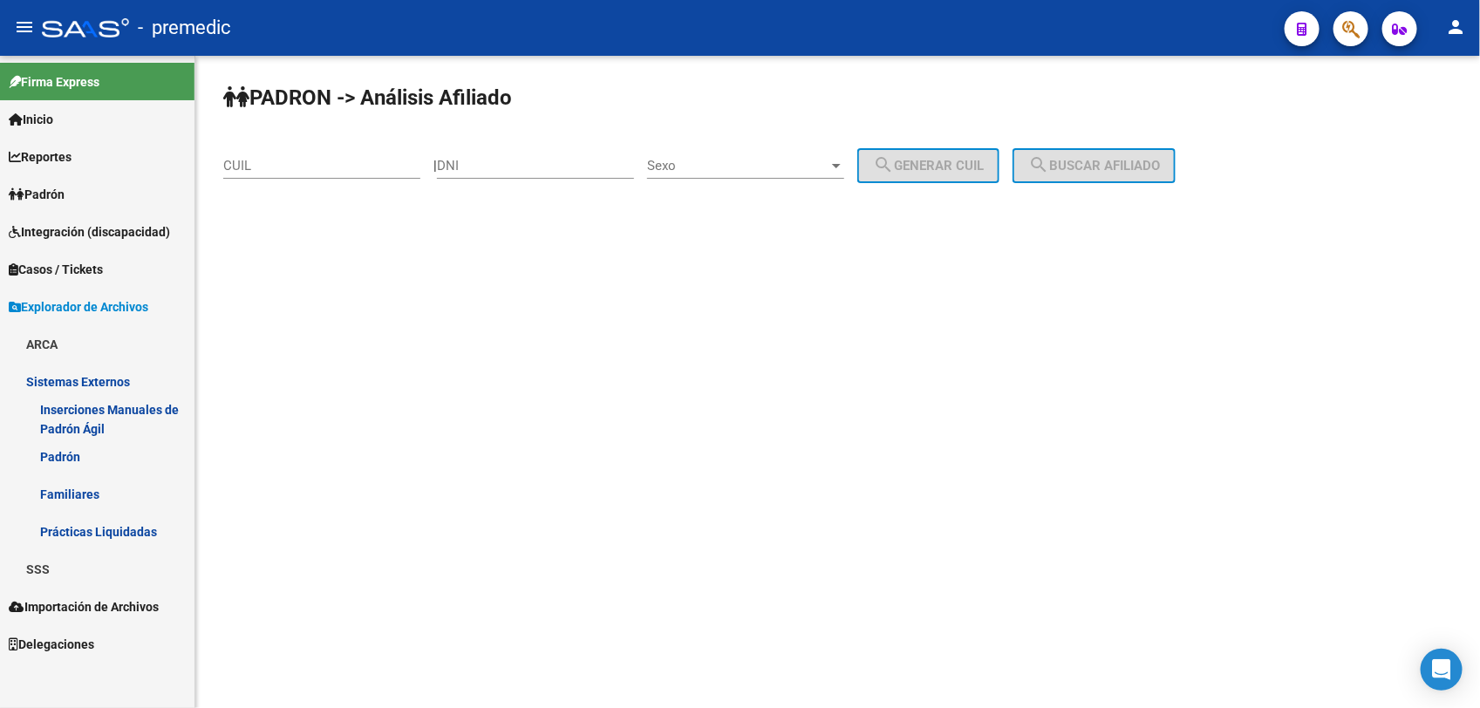
click at [126, 305] on span "Explorador de Archivos" at bounding box center [79, 306] width 140 height 19
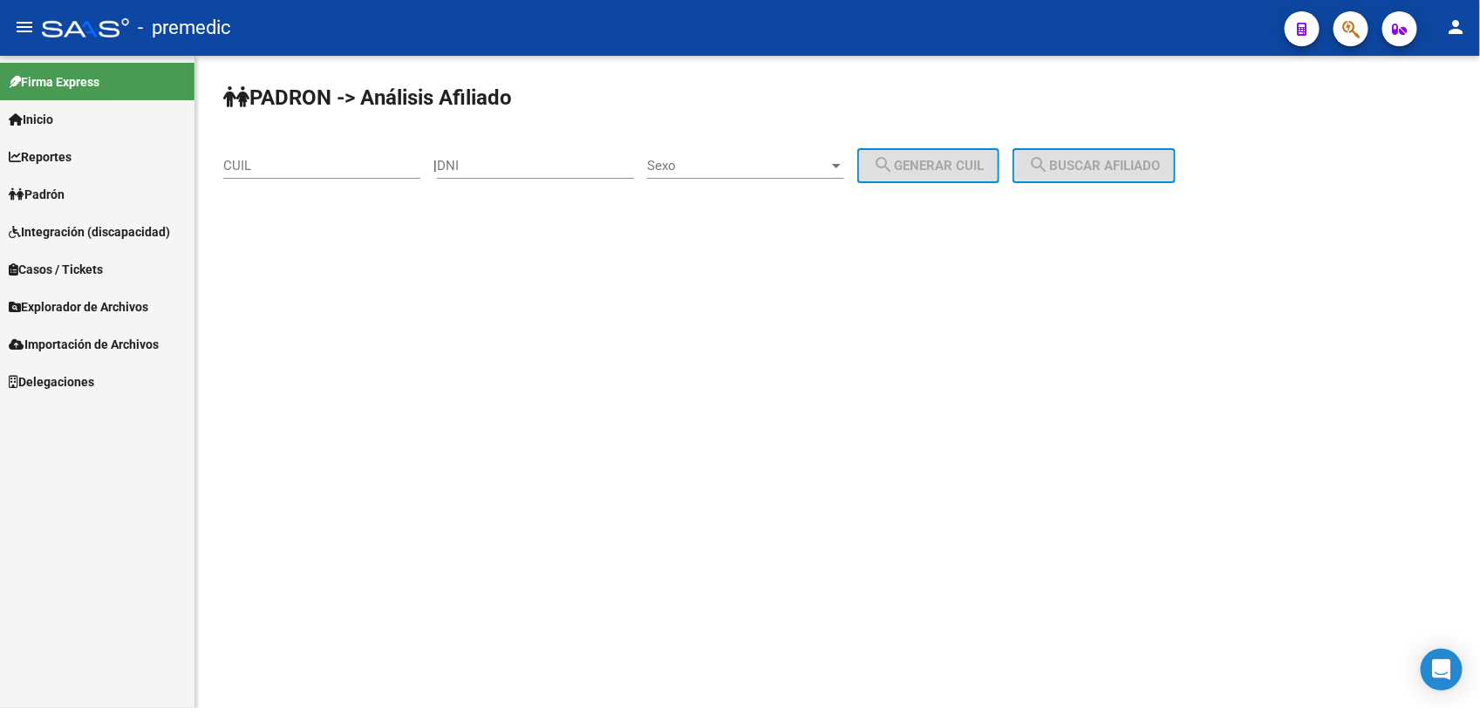
click at [115, 354] on link "Importación de Archivos" at bounding box center [97, 344] width 194 height 38
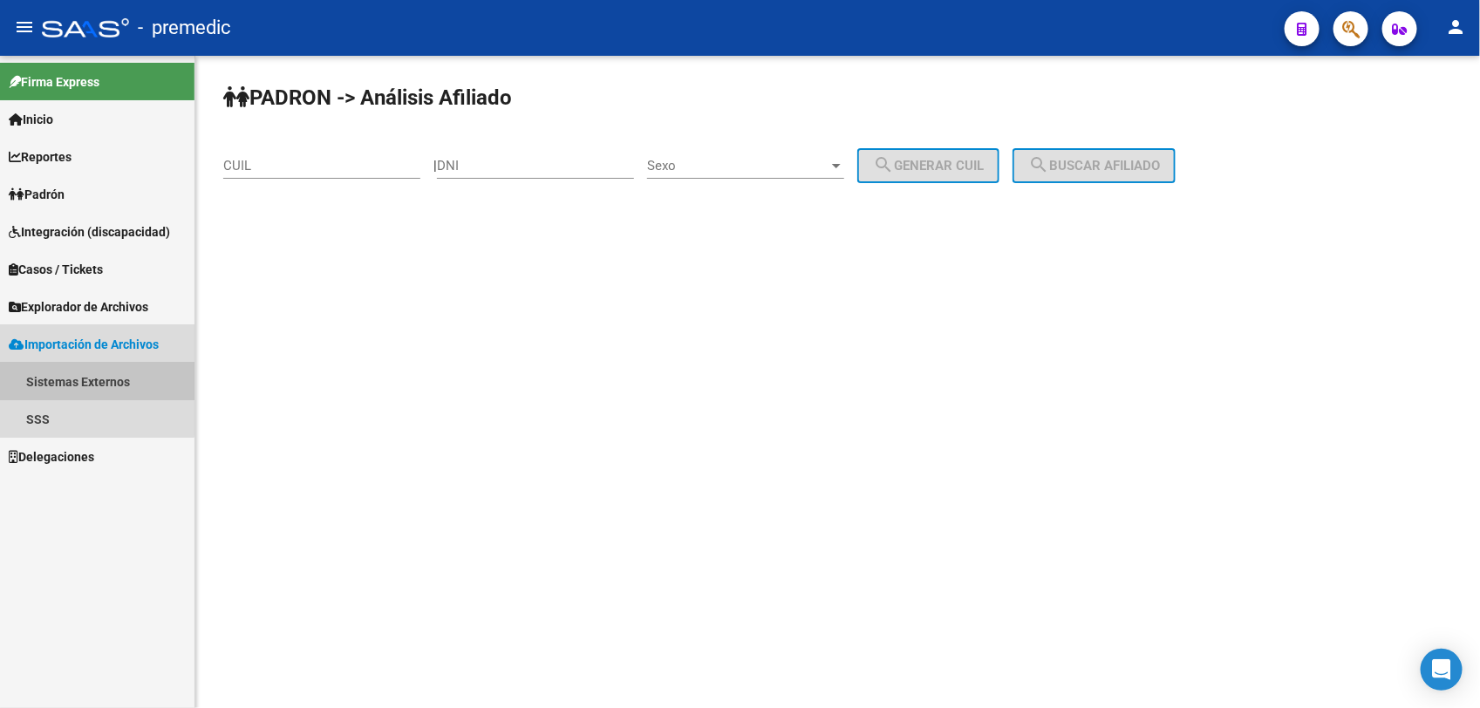
click at [78, 376] on link "Sistemas Externos" at bounding box center [97, 382] width 194 height 38
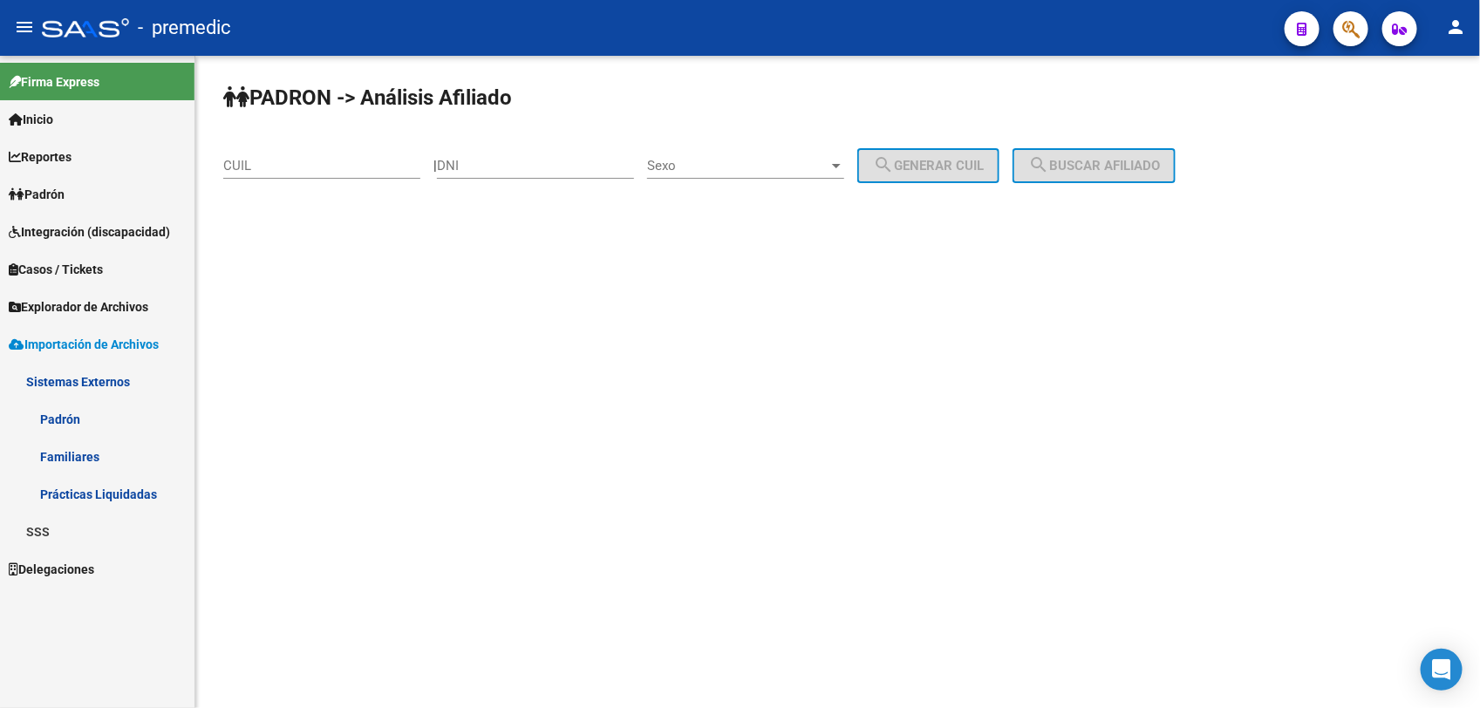
click at [88, 451] on link "Familiares" at bounding box center [97, 457] width 194 height 38
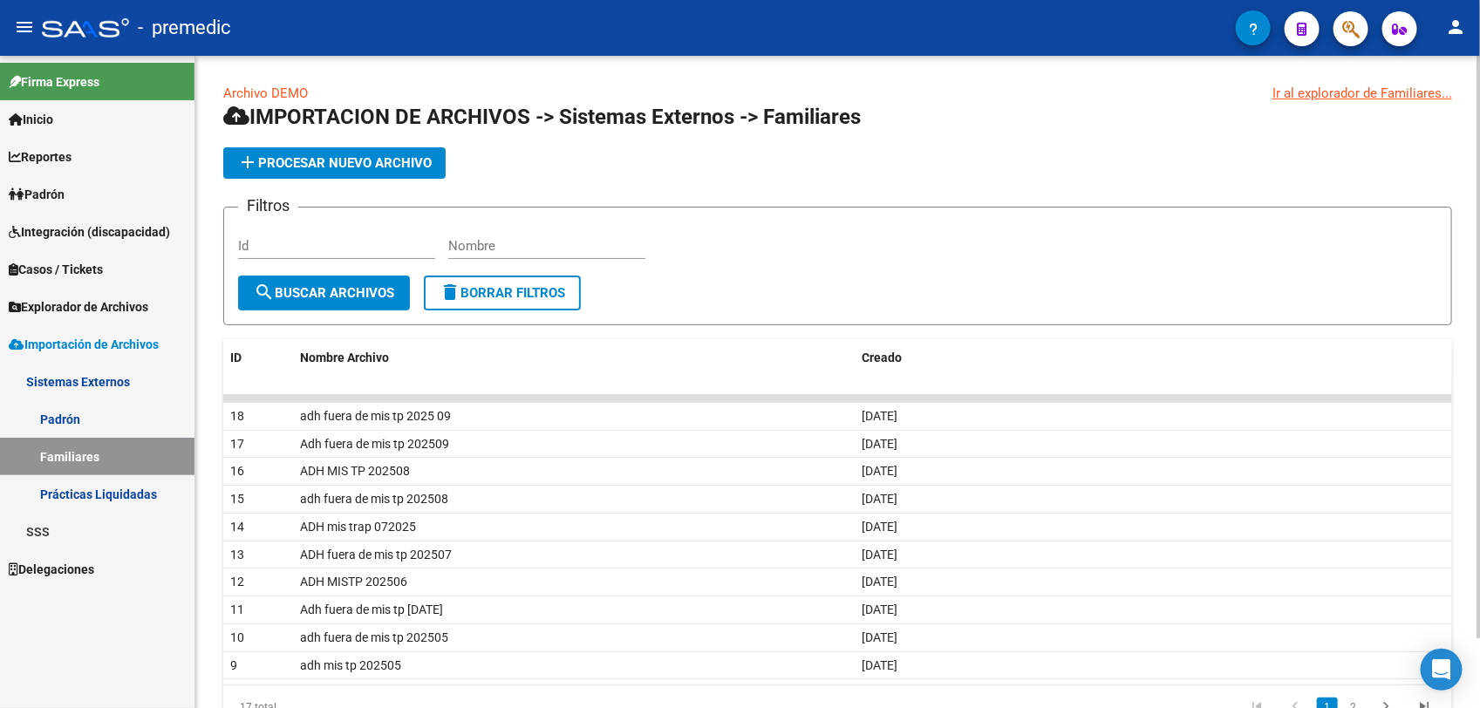
click at [332, 171] on button "add Procesar nuevo archivo" at bounding box center [334, 162] width 222 height 31
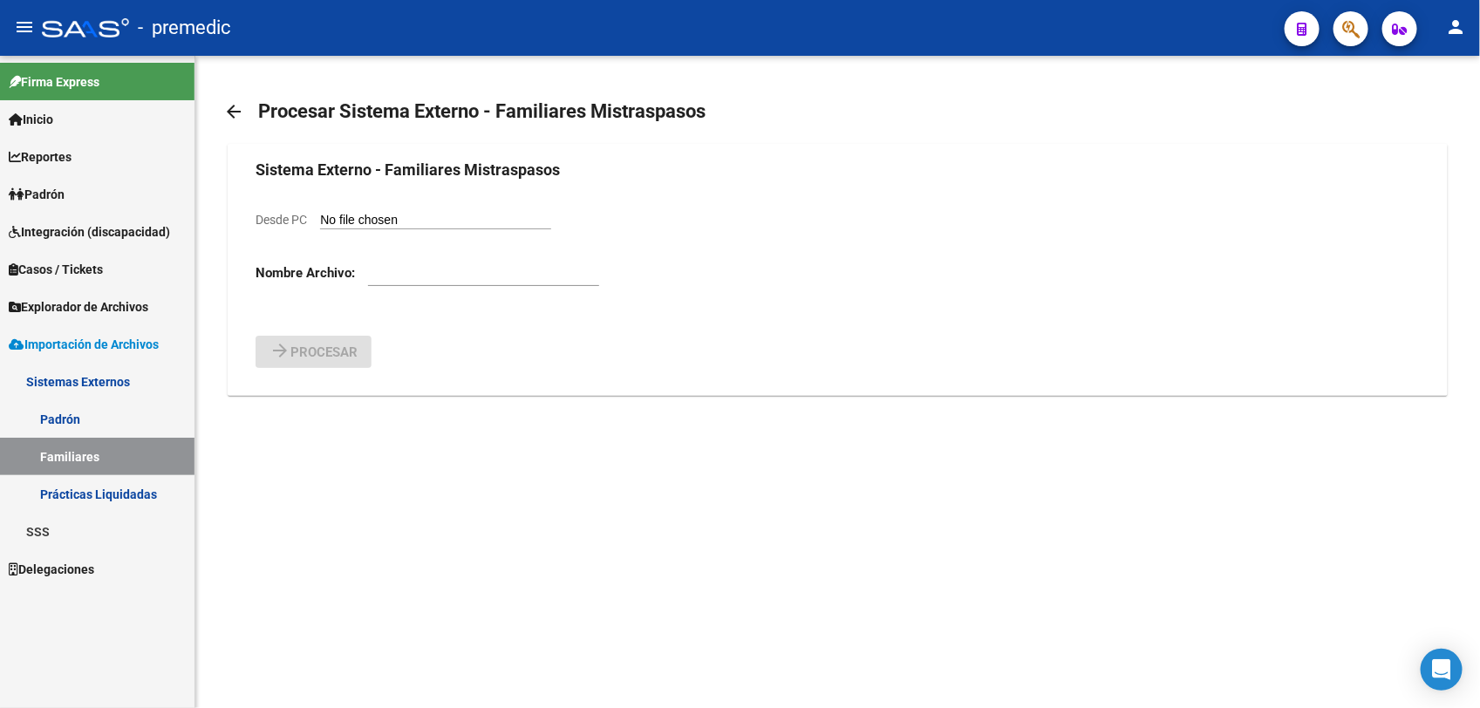
click at [401, 221] on input "Desde PC" at bounding box center [435, 221] width 231 height 17
type input "C:\fakepath\ADH FUERA DE MIS TRASP 202510.csv"
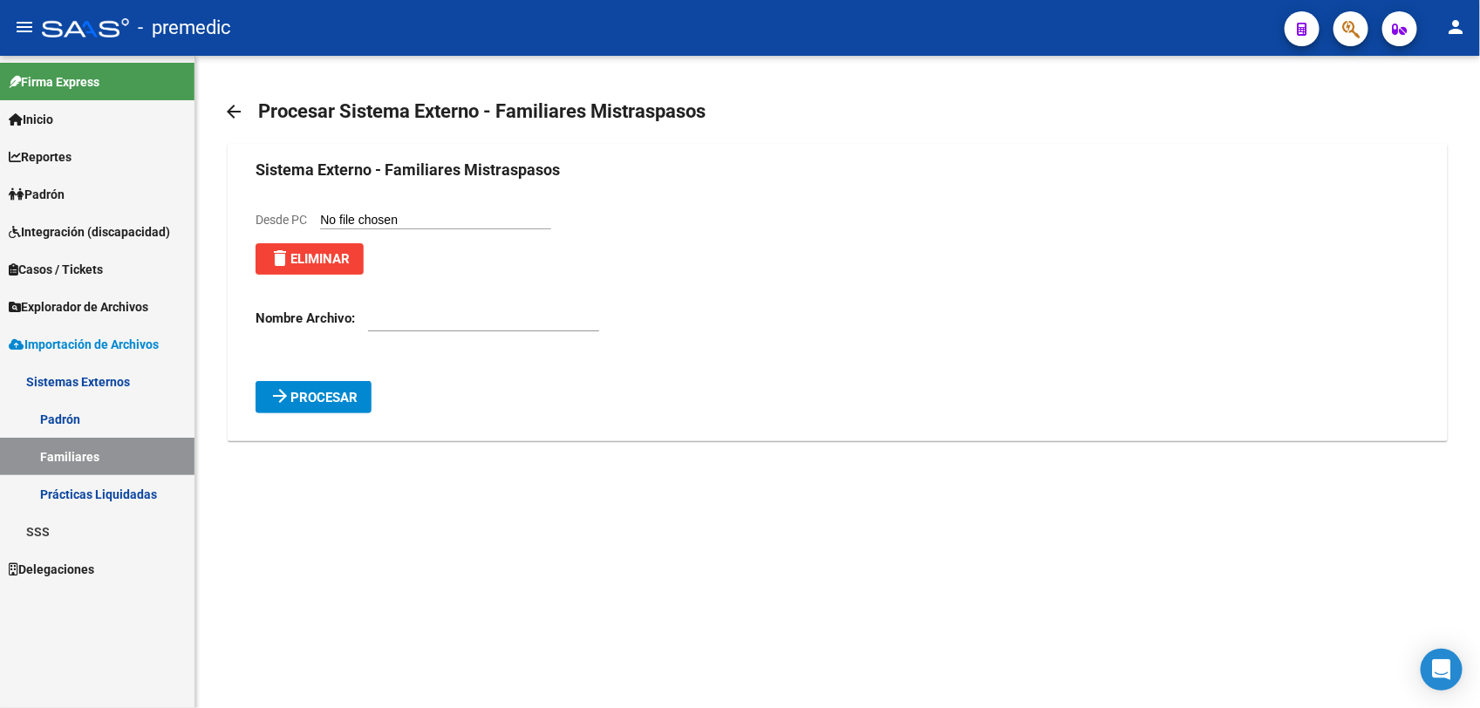
click at [537, 521] on mat-sidenav-content "arrow_back Procesar Sistema Externo - Familiares Mistraspasos Sistema Externo -…" at bounding box center [837, 382] width 1285 height 652
click at [468, 325] on div at bounding box center [483, 313] width 231 height 38
type input "a"
type input "adh fuera de mis trasp 202510"
click at [334, 394] on span "Procesar" at bounding box center [323, 398] width 67 height 16
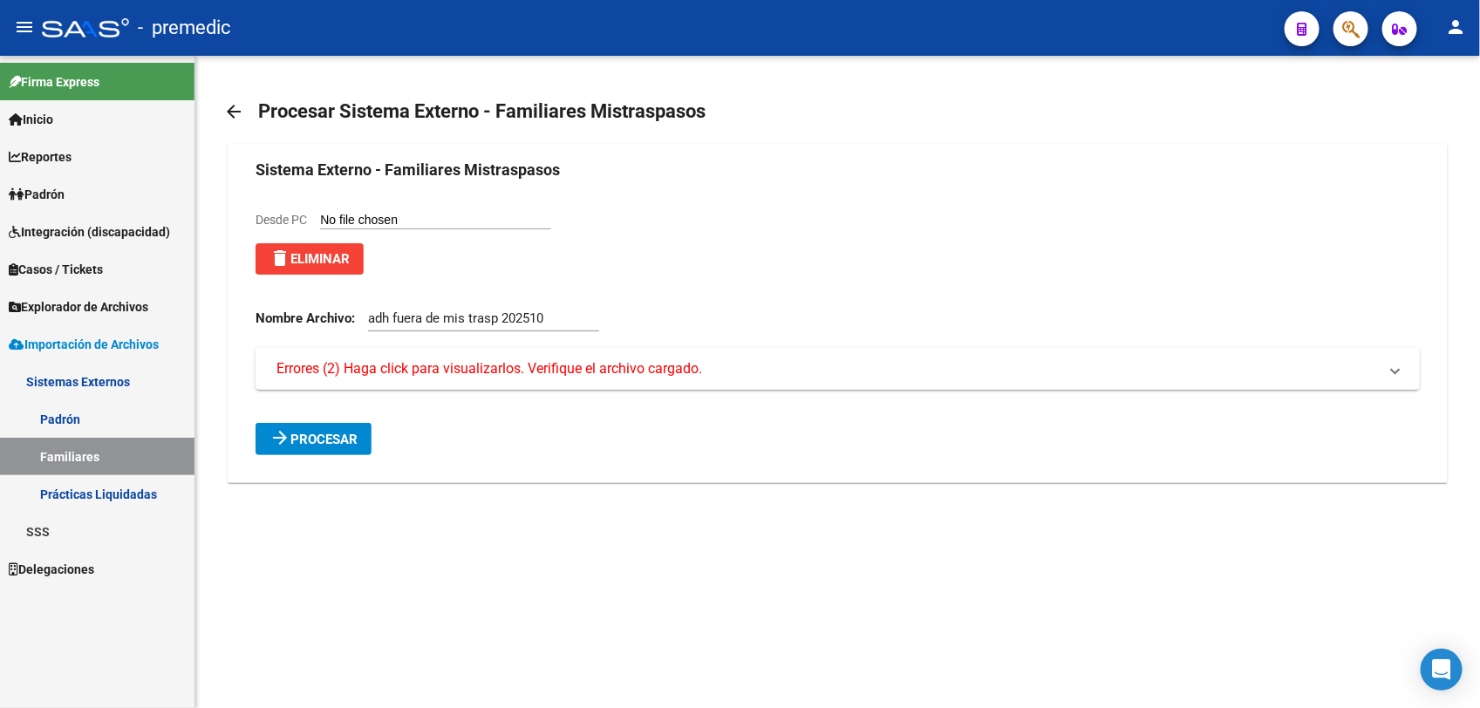
click at [328, 372] on span "Errores (2) Haga click para visualizarlos. Verifique el archivo cargado." at bounding box center [489, 368] width 426 height 19
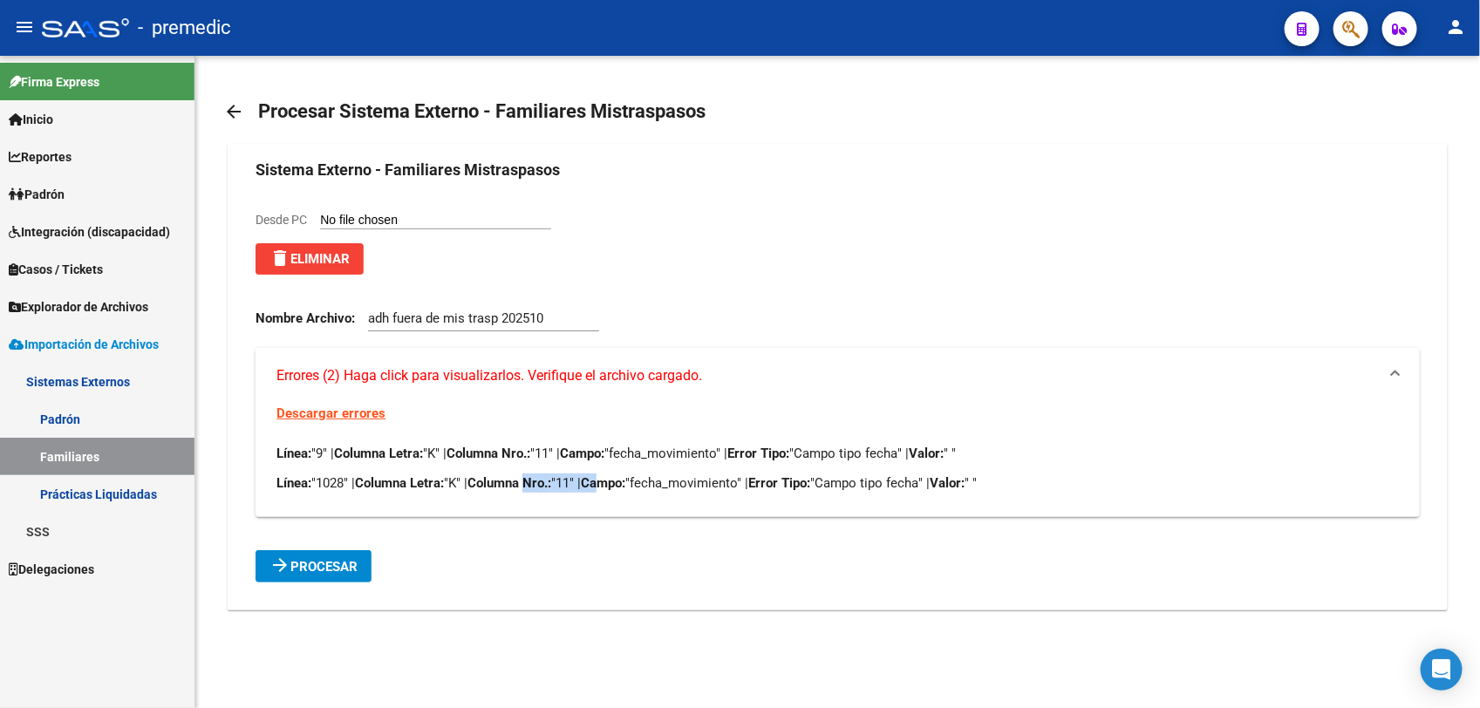
drag, startPoint x: 537, startPoint y: 465, endPoint x: 617, endPoint y: 491, distance: 83.6
click at [617, 491] on div "Línea: "9" | Columna Letra: "K" | Columna Nro.: "11" | Campo: "fecha_movimiento…" at bounding box center [837, 468] width 1122 height 49
drag, startPoint x: 617, startPoint y: 491, endPoint x: 520, endPoint y: 478, distance: 97.7
click at [520, 478] on strong "Columna Nro.:" at bounding box center [509, 483] width 84 height 16
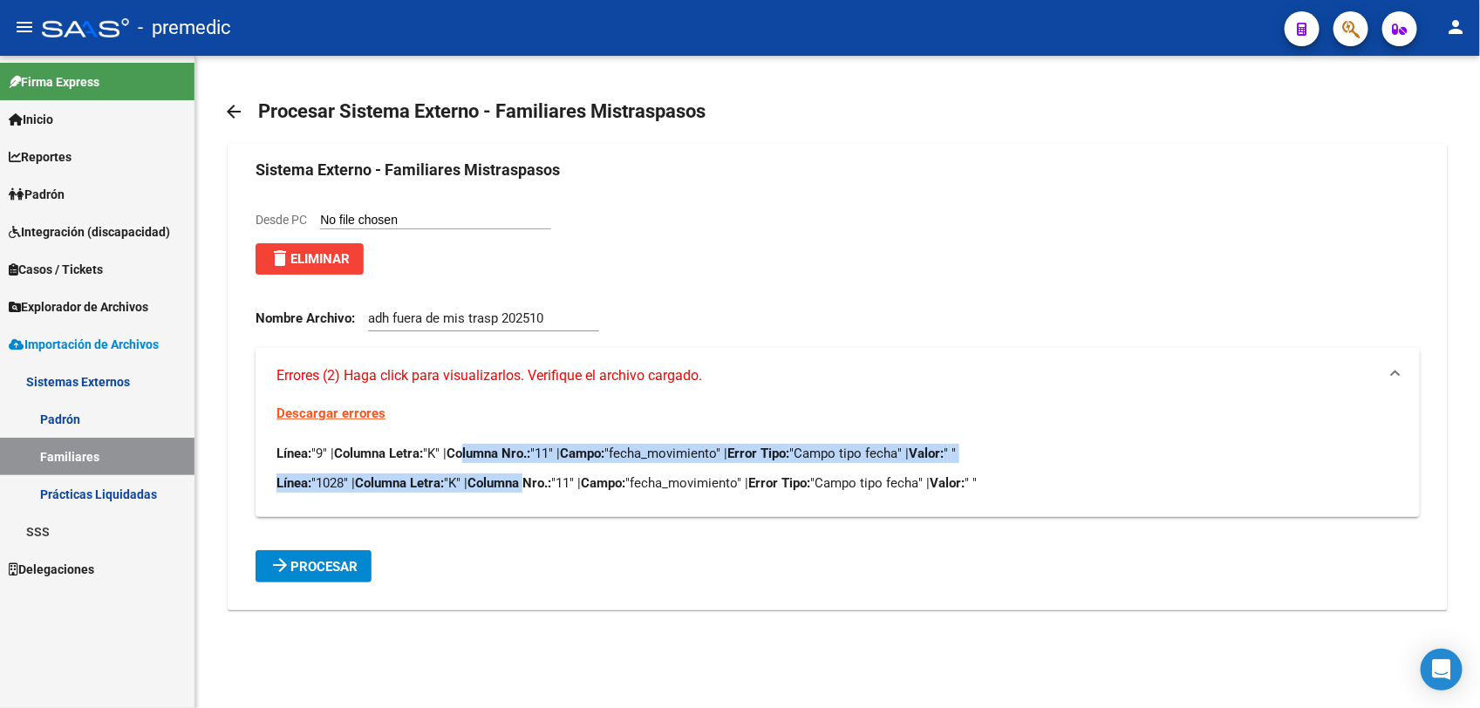
drag, startPoint x: 529, startPoint y: 482, endPoint x: 537, endPoint y: 491, distance: 12.3
click at [537, 491] on div "Línea: "9" | Columna Letra: "K" | Columna Nro.: "11" | Campo: "fecha_movimiento…" at bounding box center [837, 468] width 1122 height 49
drag, startPoint x: 537, startPoint y: 491, endPoint x: 529, endPoint y: 480, distance: 13.8
click at [529, 480] on strong "Columna Nro.:" at bounding box center [509, 483] width 84 height 16
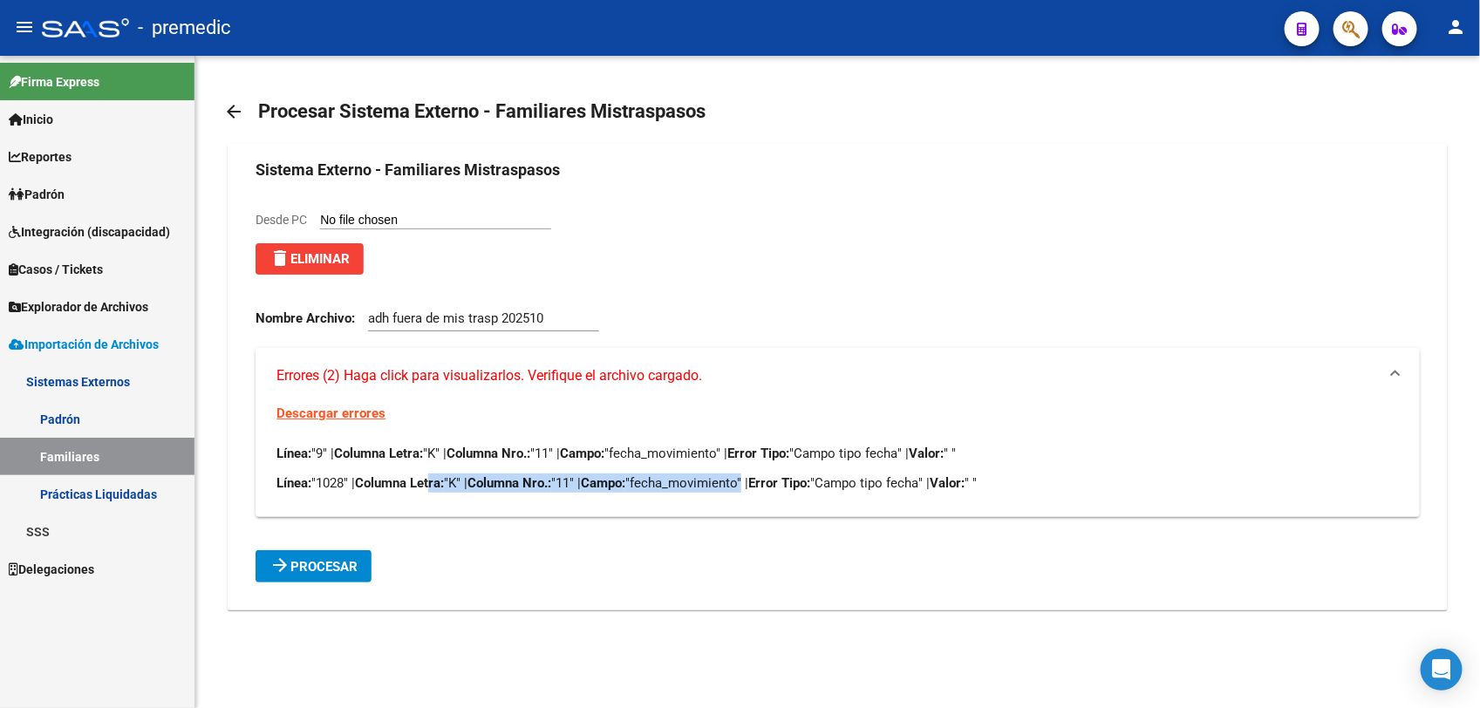
drag, startPoint x: 439, startPoint y: 476, endPoint x: 760, endPoint y: 474, distance: 321.0
click at [760, 474] on p "Línea: "1028" | Columna Letra: "K" | Columna Nro.: "11" | Campo: "fecha_movimie…" at bounding box center [837, 483] width 1122 height 19
drag, startPoint x: 386, startPoint y: 482, endPoint x: 537, endPoint y: 481, distance: 150.9
click at [537, 481] on p "Línea: "1028" | Columna Letra: "K" | Columna Nro.: "11" | Campo: "fecha_movimie…" at bounding box center [837, 483] width 1122 height 19
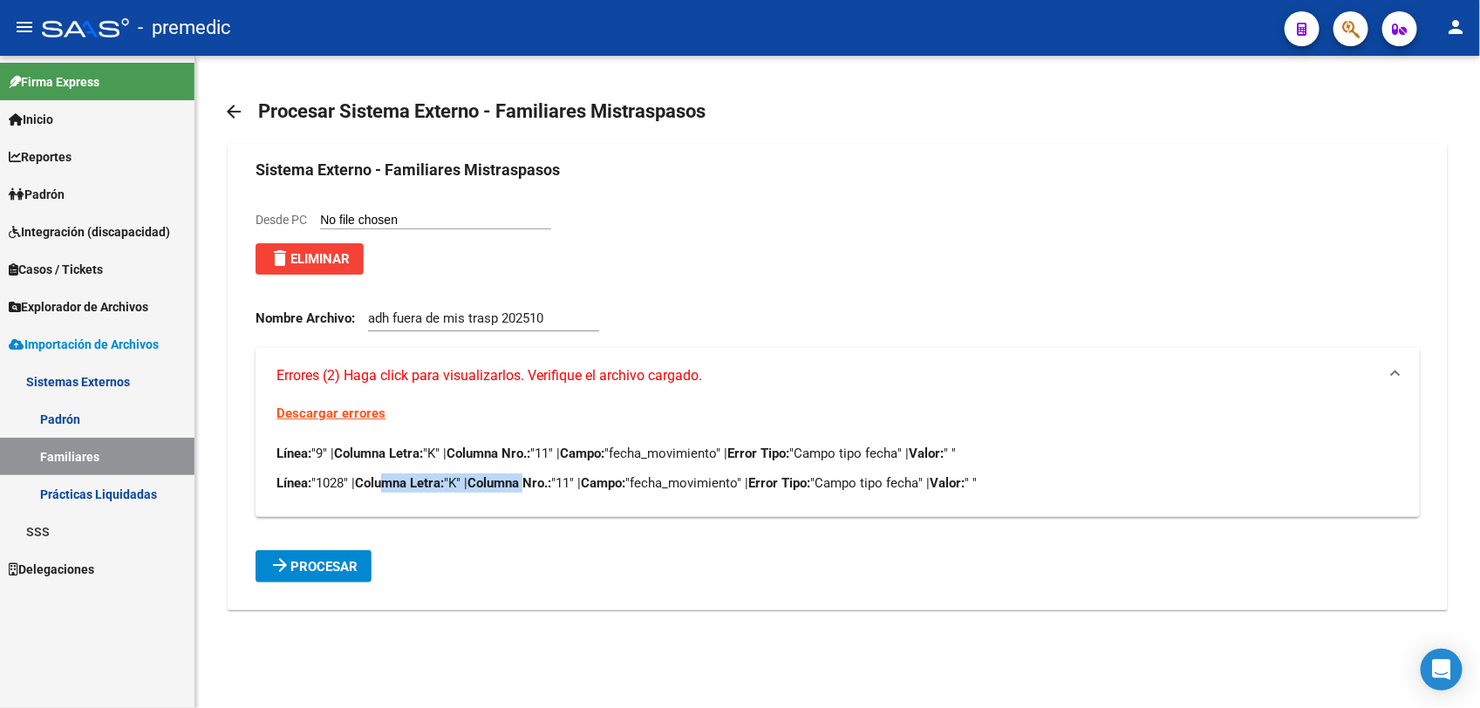
drag, startPoint x: 537, startPoint y: 481, endPoint x: 525, endPoint y: 486, distance: 13.3
click at [537, 481] on strong "Columna Nro.:" at bounding box center [509, 483] width 84 height 16
click at [345, 249] on button "delete Eliminar" at bounding box center [310, 258] width 108 height 31
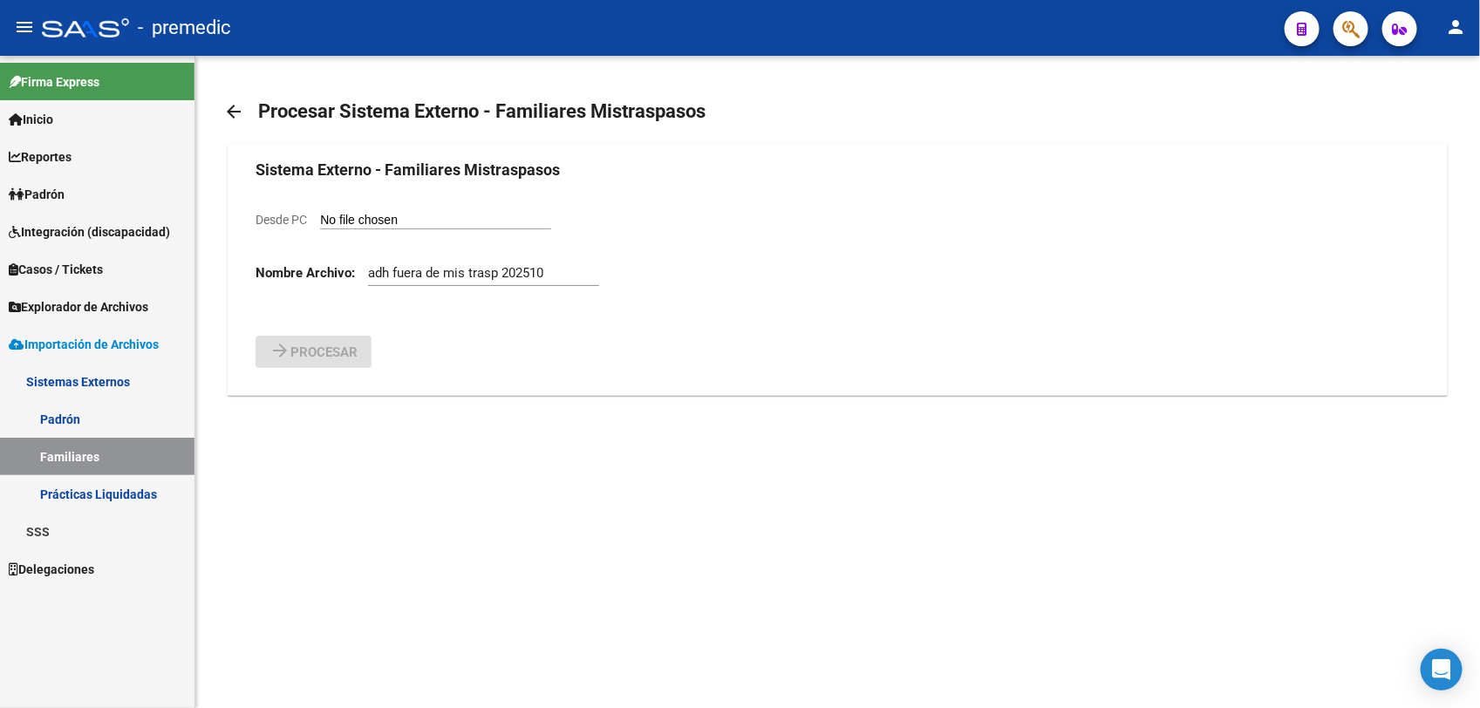
click at [380, 222] on input "Desde PC" at bounding box center [435, 221] width 231 height 17
type input "C:\fakepath\ADH FUERA DE MIS TRASP 202510.csv"
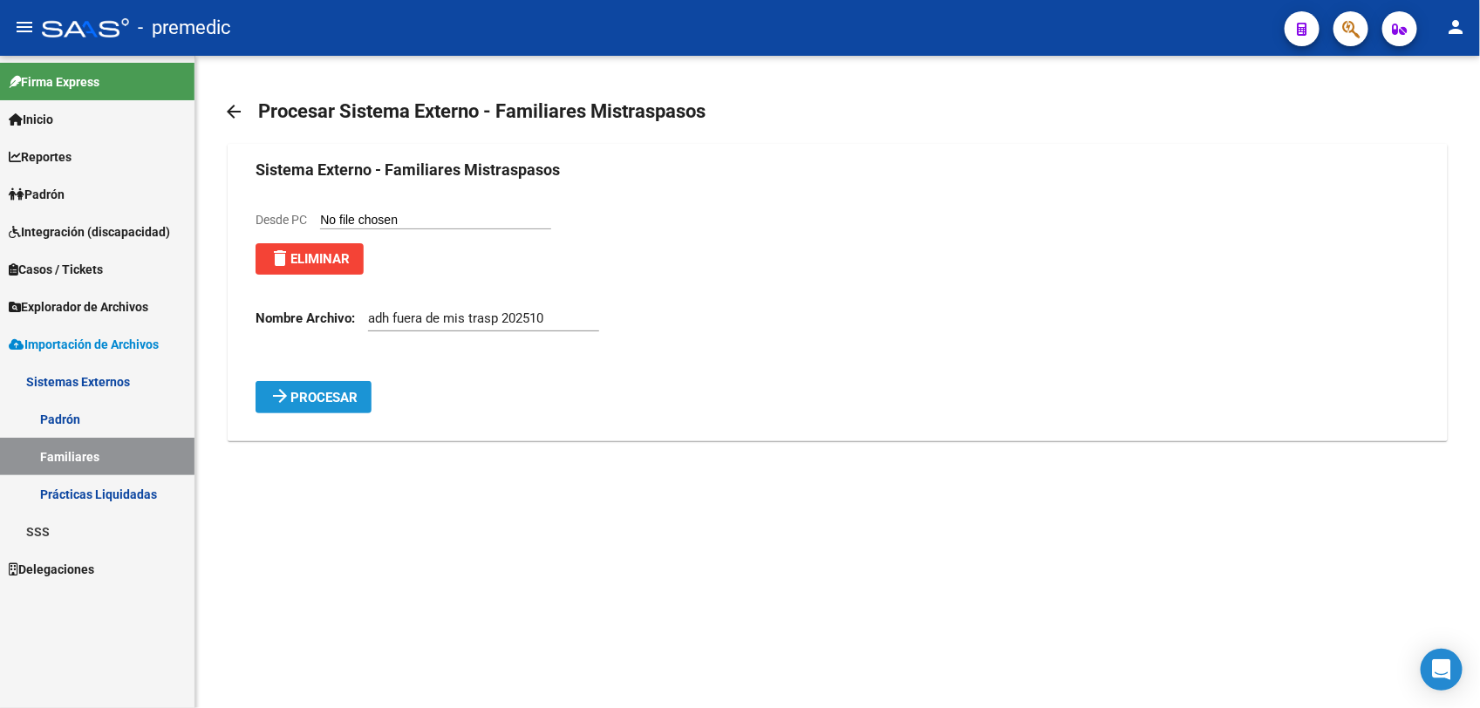
click at [317, 401] on span "Procesar" at bounding box center [323, 398] width 67 height 16
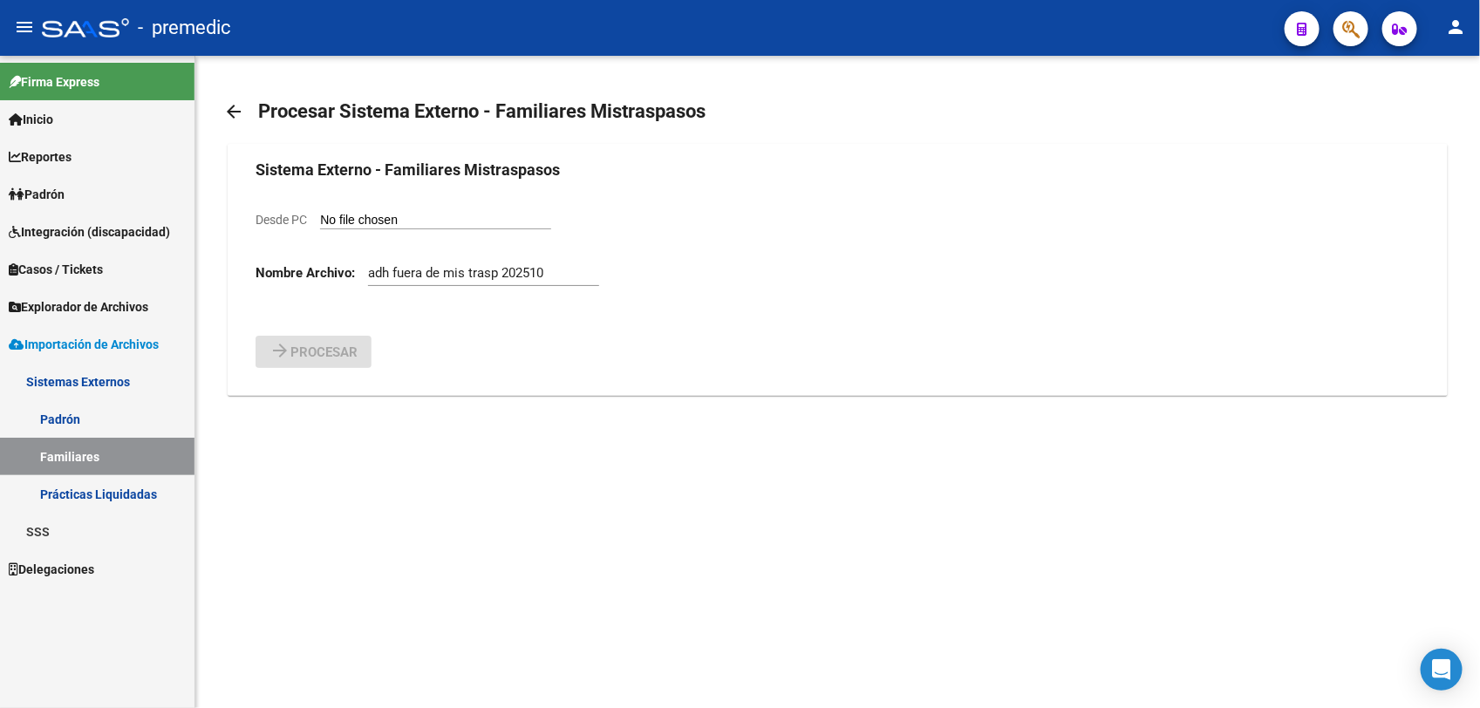
click at [419, 229] on input "Desde PC" at bounding box center [435, 221] width 231 height 17
type input "C:\fakepath\ADH MIS TRASP 202510.csv"
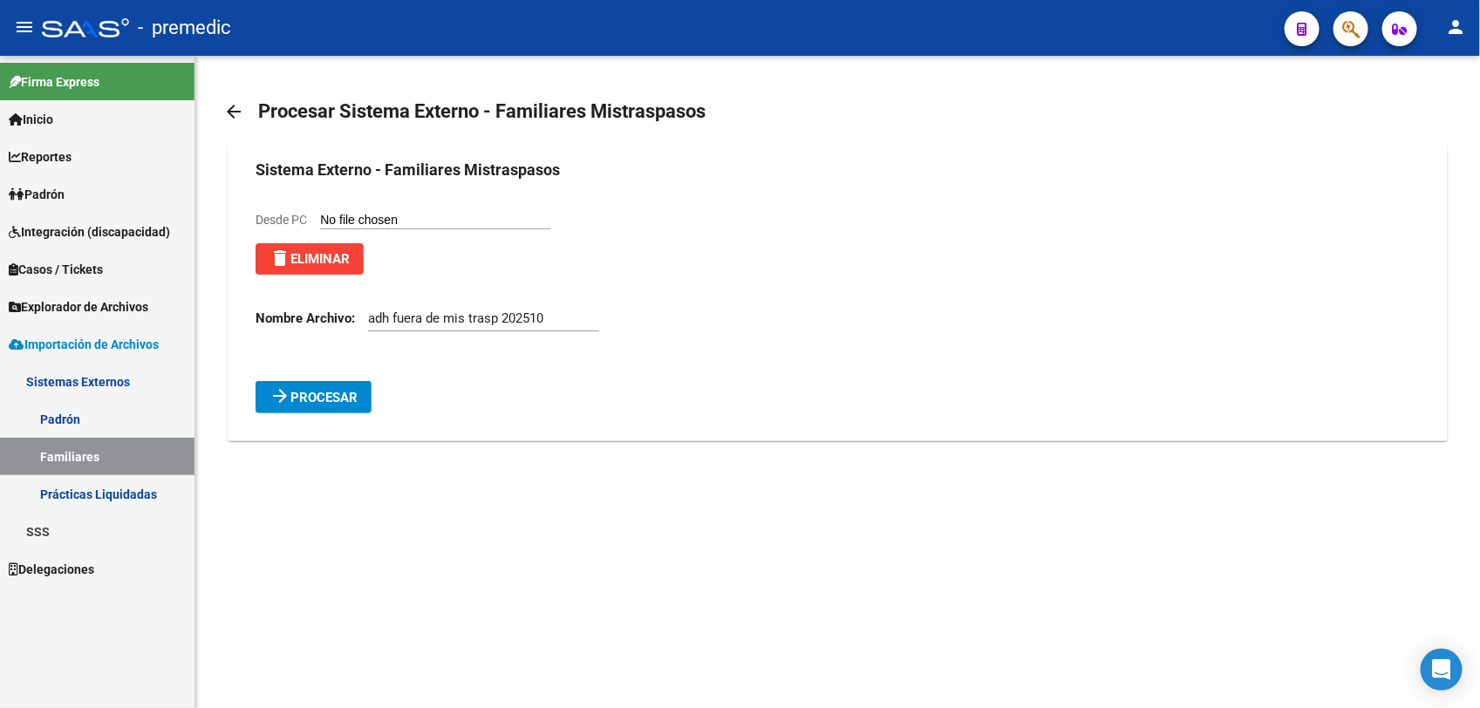
click at [406, 318] on input "adh fuera de mis trasp 202510" at bounding box center [483, 318] width 231 height 16
drag, startPoint x: 406, startPoint y: 318, endPoint x: 432, endPoint y: 319, distance: 25.3
click at [432, 319] on input "adh fuera de mis trasp 202510" at bounding box center [483, 318] width 231 height 16
type input "adh mis trasp 202510"
click at [325, 401] on span "Procesar" at bounding box center [323, 398] width 67 height 16
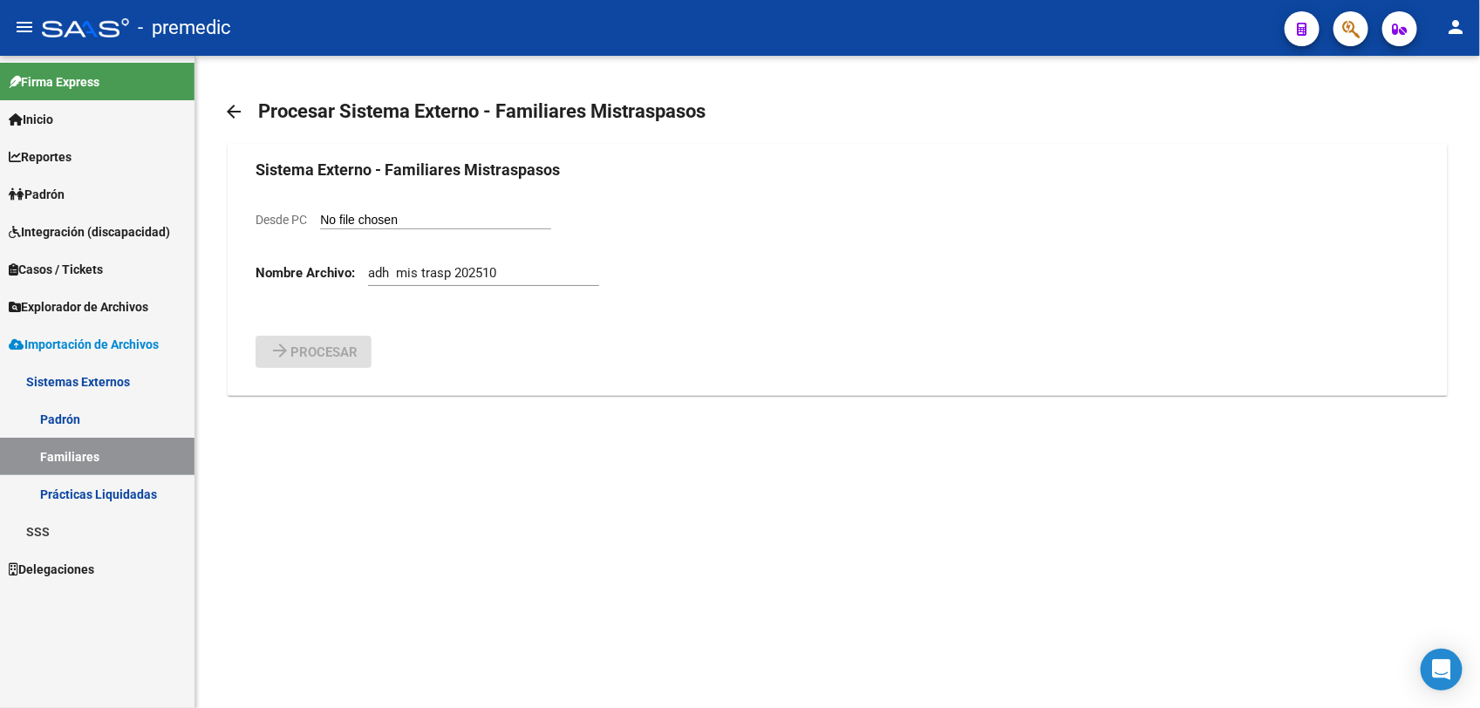
click at [223, 111] on mat-icon "arrow_back" at bounding box center [233, 111] width 21 height 21
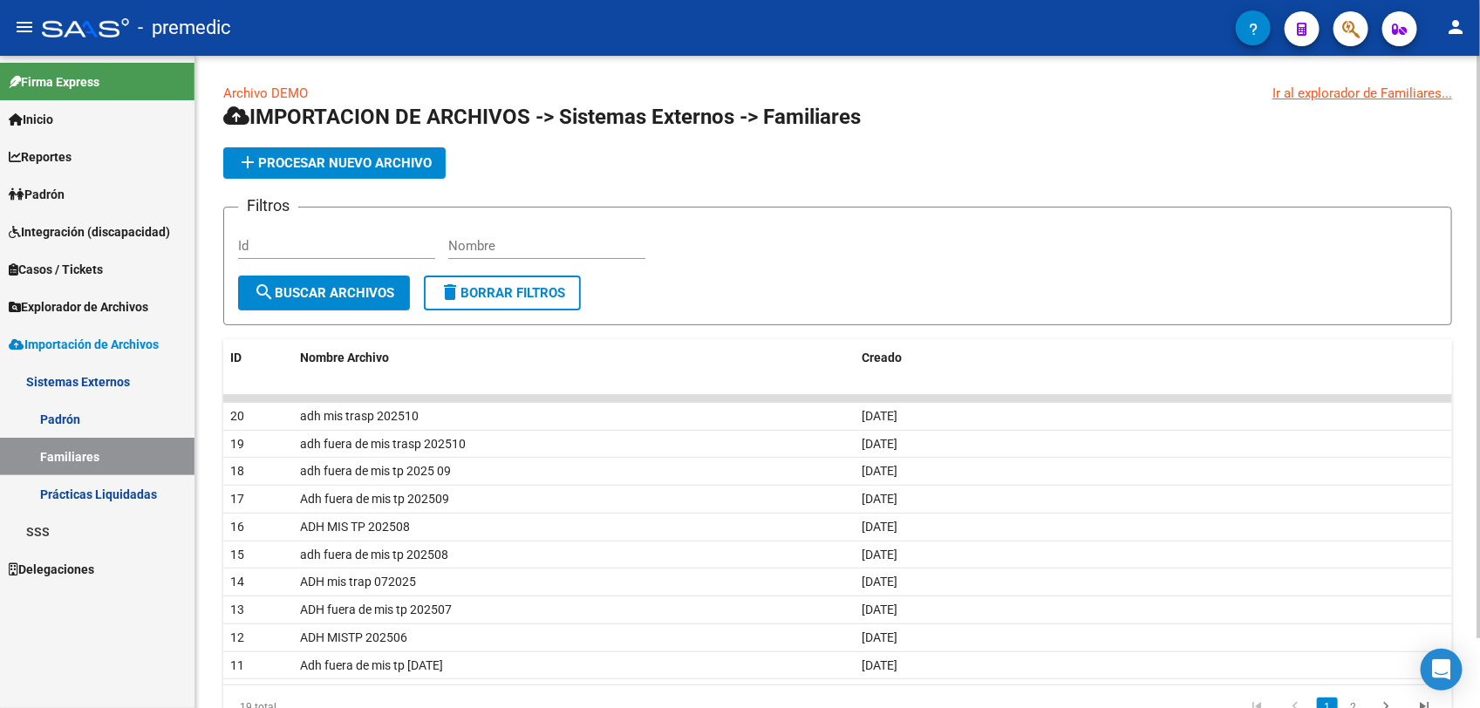
click at [103, 111] on link "Inicio" at bounding box center [97, 119] width 194 height 38
